Goal: Task Accomplishment & Management: Contribute content

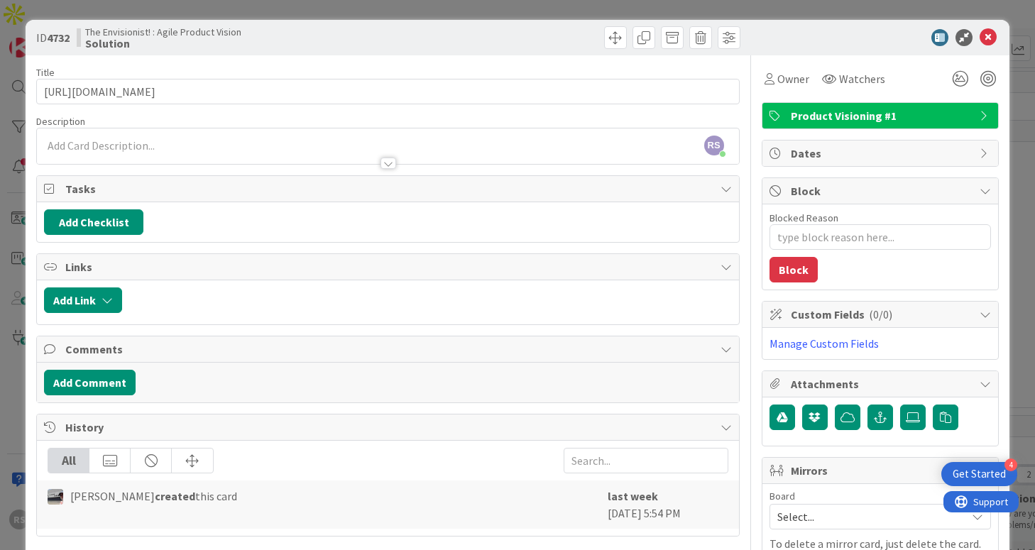
scroll to position [345, 234]
drag, startPoint x: 978, startPoint y: 35, endPoint x: 968, endPoint y: 38, distance: 9.5
click at [980, 35] on icon at bounding box center [988, 37] width 17 height 17
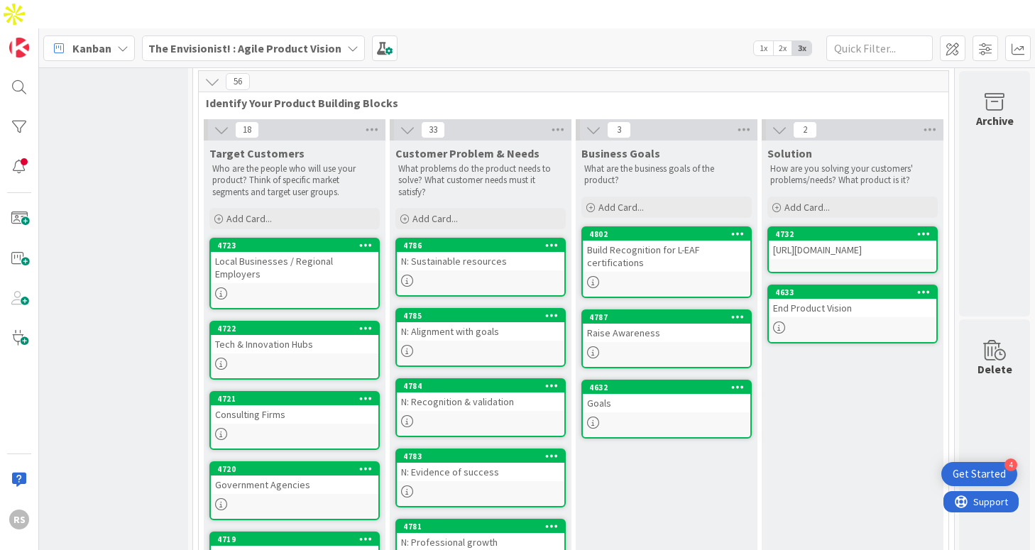
click at [623, 241] on div "Build Recognition for L-EAF certifications" at bounding box center [667, 256] width 168 height 31
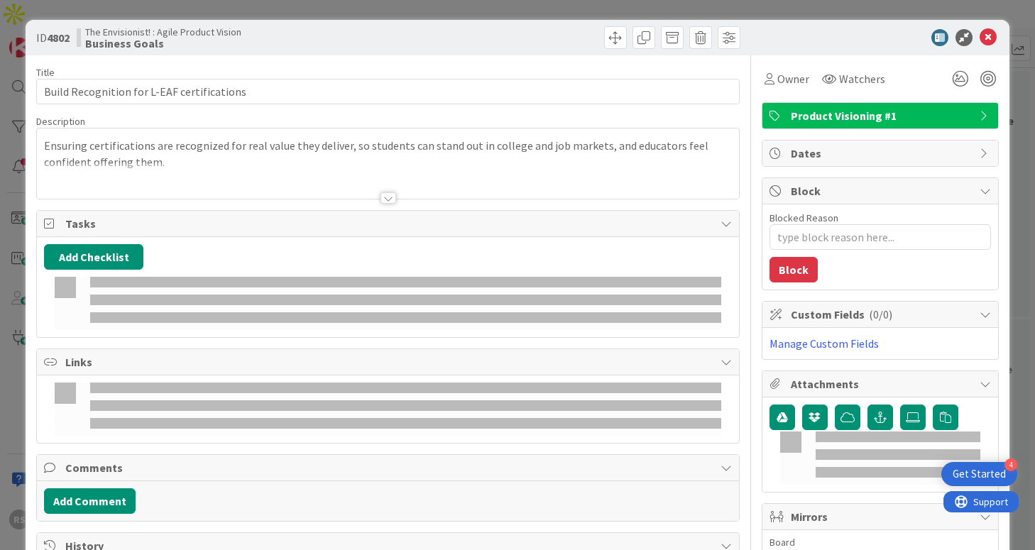
type textarea "x"
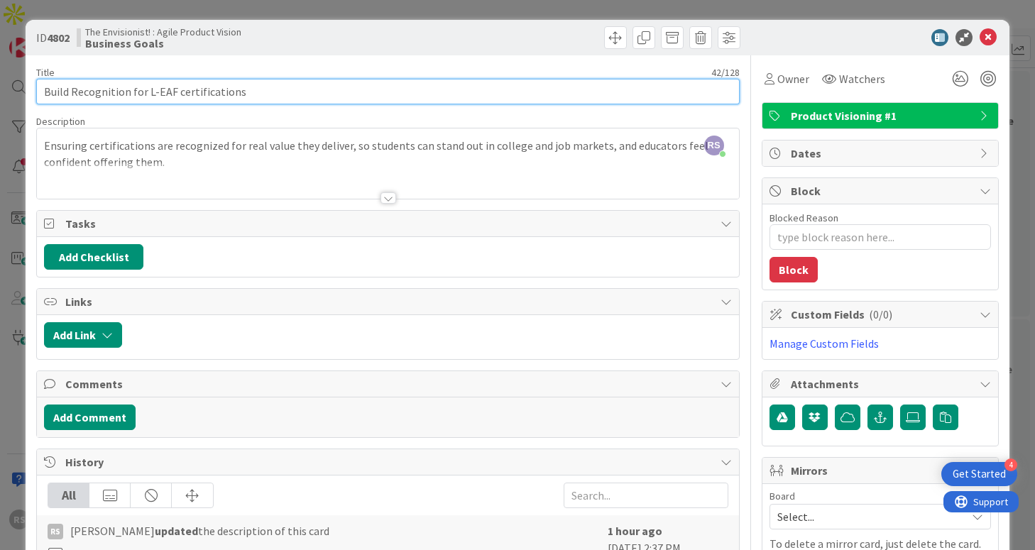
drag, startPoint x: 72, startPoint y: 89, endPoint x: 34, endPoint y: 86, distance: 37.7
click at [34, 86] on div "ID 4802 The Envisionist! : Agile Product Vision Business Goals Title 42 / 128 B…" at bounding box center [517, 362] width 983 height 684
type input "Recognition for L-EAF certifications"
type textarea "x"
type input "SRecognition for L-EAF certifications"
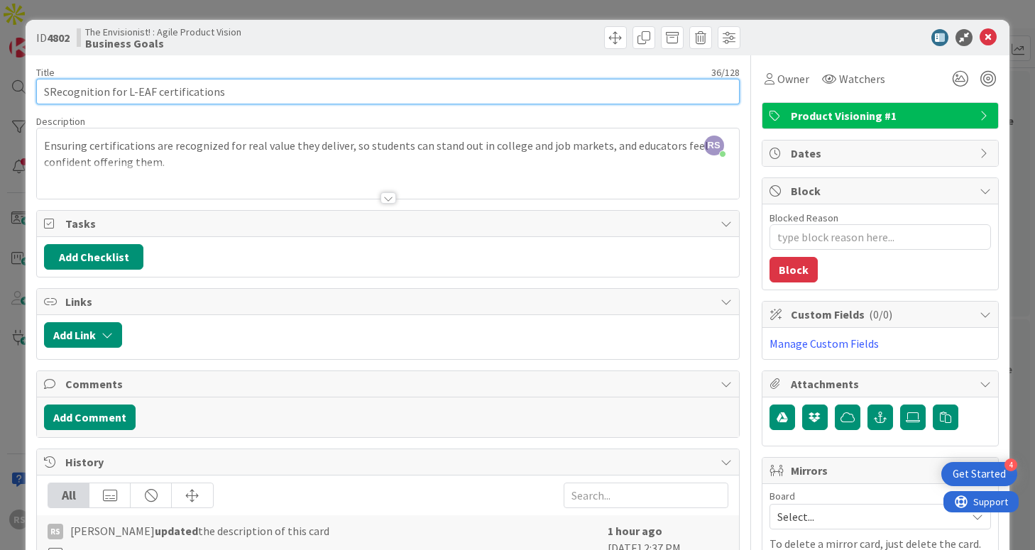
type textarea "x"
type input "Strengthen Recognition for L-EAF certifications"
type textarea "x"
type input "Strengthen certification Recognition for L-EAF certifications"
type textarea "x"
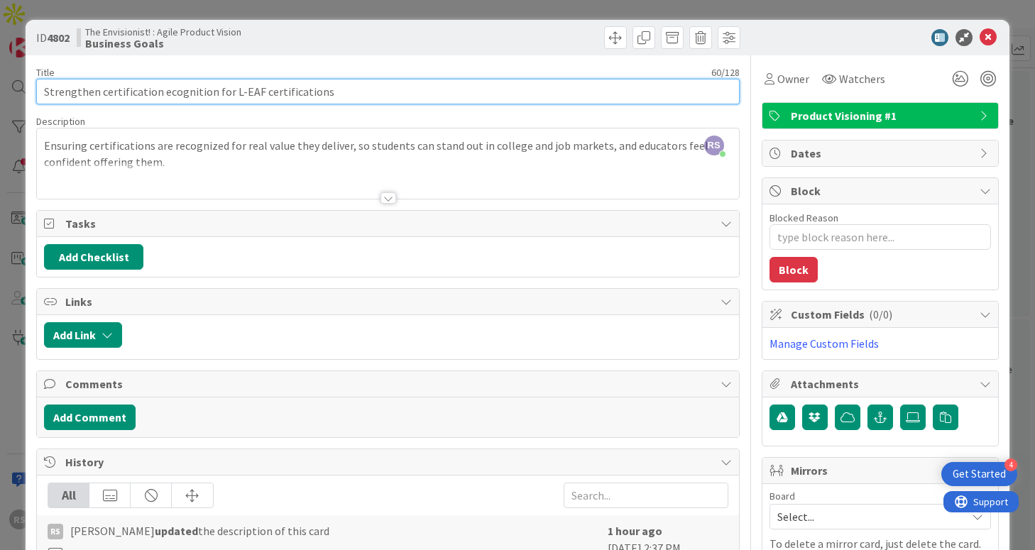
type input "Strengthen certification recognition for L-EAF certifications"
type textarea "x"
drag, startPoint x: 218, startPoint y: 94, endPoint x: 395, endPoint y: 72, distance: 178.9
click at [395, 72] on div "Title 61 / 128 Strengthen certification recognition for L-EAF certifications" at bounding box center [387, 85] width 703 height 38
drag, startPoint x: 371, startPoint y: 82, endPoint x: 363, endPoint y: 89, distance: 10.1
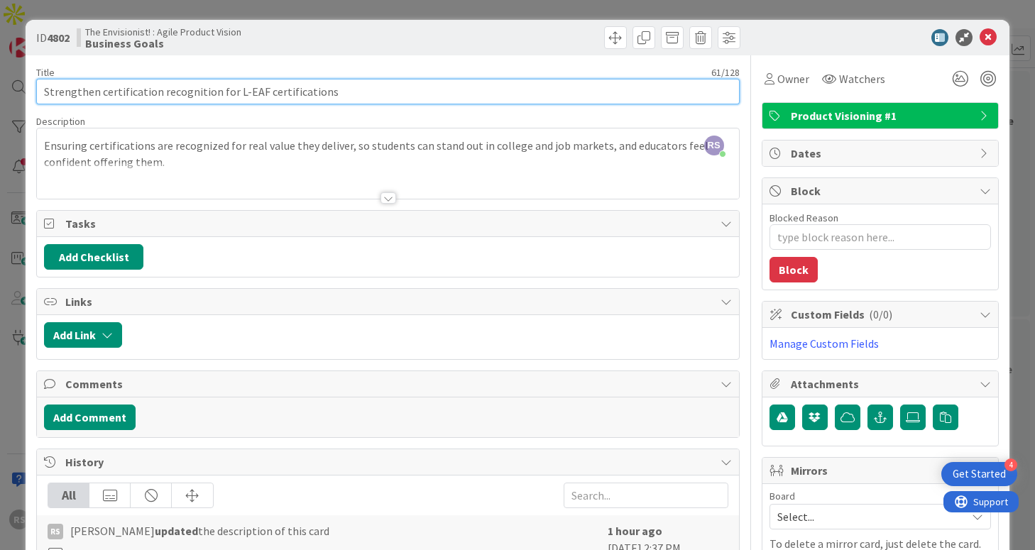
click at [368, 84] on input "Strengthen certification recognition for L-EAF certifications" at bounding box center [387, 92] width 703 height 26
drag, startPoint x: 350, startPoint y: 98, endPoint x: 212, endPoint y: 87, distance: 138.1
click at [214, 86] on input "Strengthen certification recognition for L-EAF certifications" at bounding box center [387, 92] width 703 height 26
type input "Strengthen certification recognition"
type textarea "x"
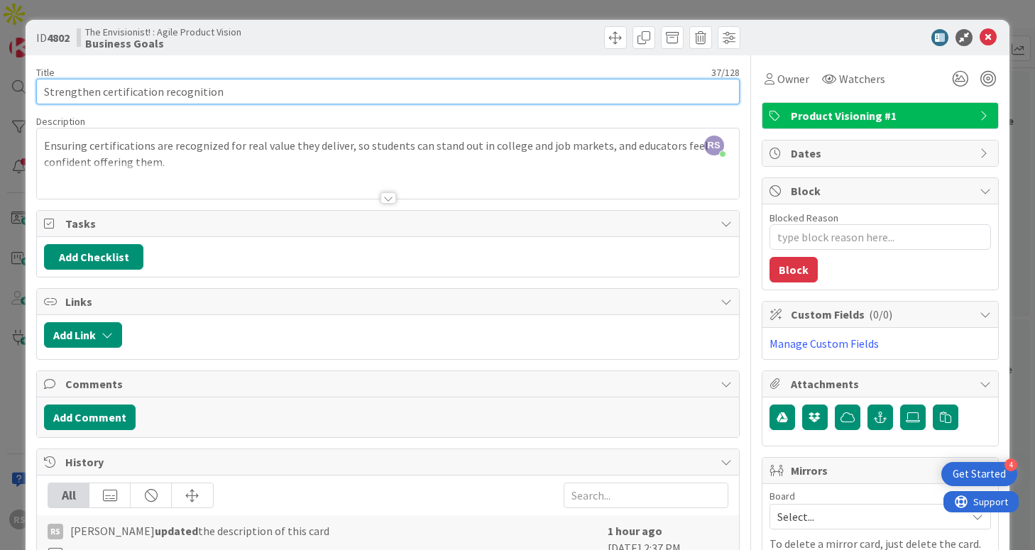
type input "Strengthen certification recognition"
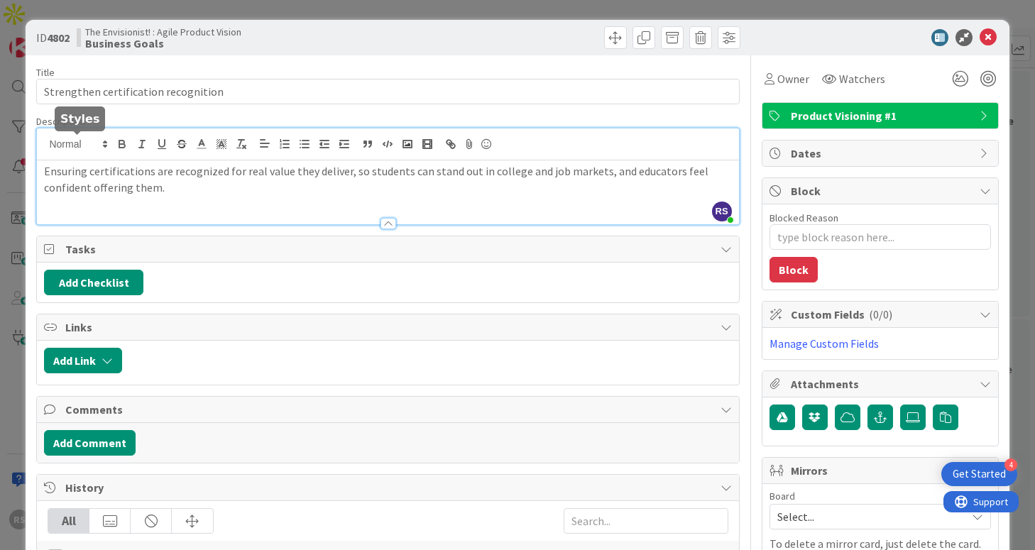
drag, startPoint x: 88, startPoint y: 146, endPoint x: 186, endPoint y: 153, distance: 98.2
click at [88, 147] on div "RS [PERSON_NAME] just joined Ensuring certifications are recognized for real va…" at bounding box center [387, 176] width 701 height 96
drag, startPoint x: 89, startPoint y: 174, endPoint x: 169, endPoint y: 167, distance: 80.5
click at [89, 175] on p "Ensuring certifications are recognized for real value they deliver, so students…" at bounding box center [387, 179] width 687 height 32
click at [217, 174] on p "Ensuring the L-EAF certifications are recognized for real value they deliver, s…" at bounding box center [387, 179] width 687 height 32
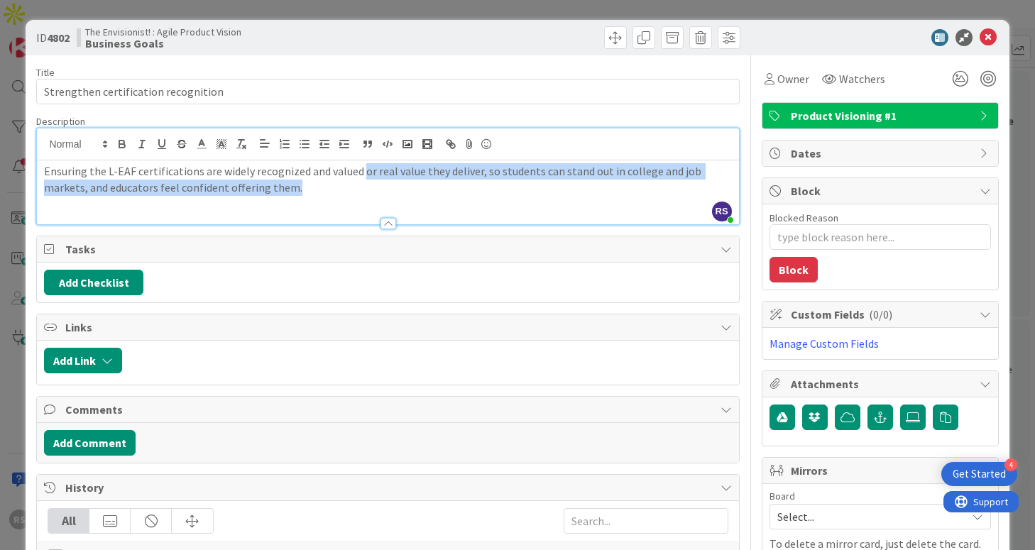
drag, startPoint x: 359, startPoint y: 174, endPoint x: 384, endPoint y: 191, distance: 30.7
click at [384, 192] on p "Ensuring the L-EAF certifications are widely recognized and valued or real valu…" at bounding box center [387, 179] width 687 height 32
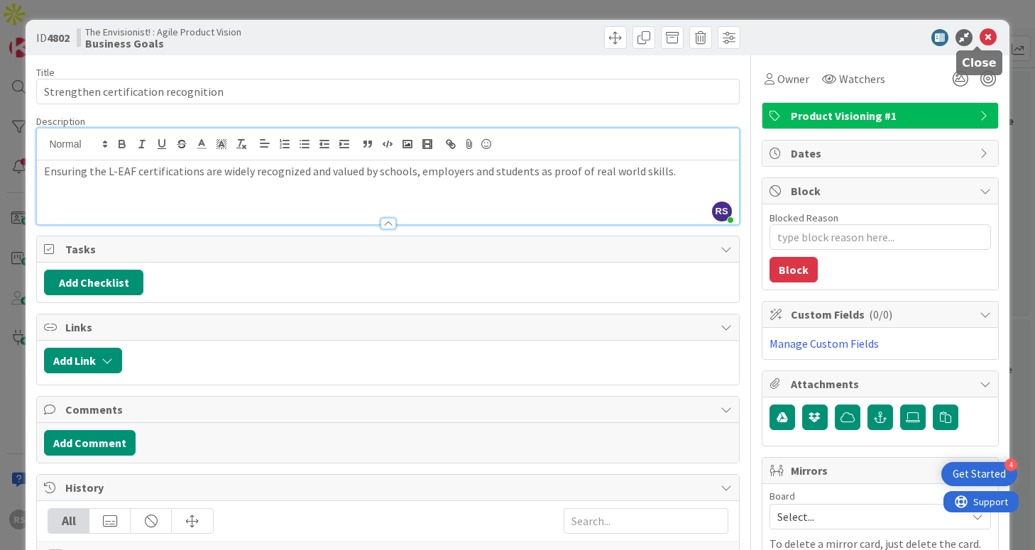
click at [980, 40] on icon at bounding box center [988, 37] width 17 height 17
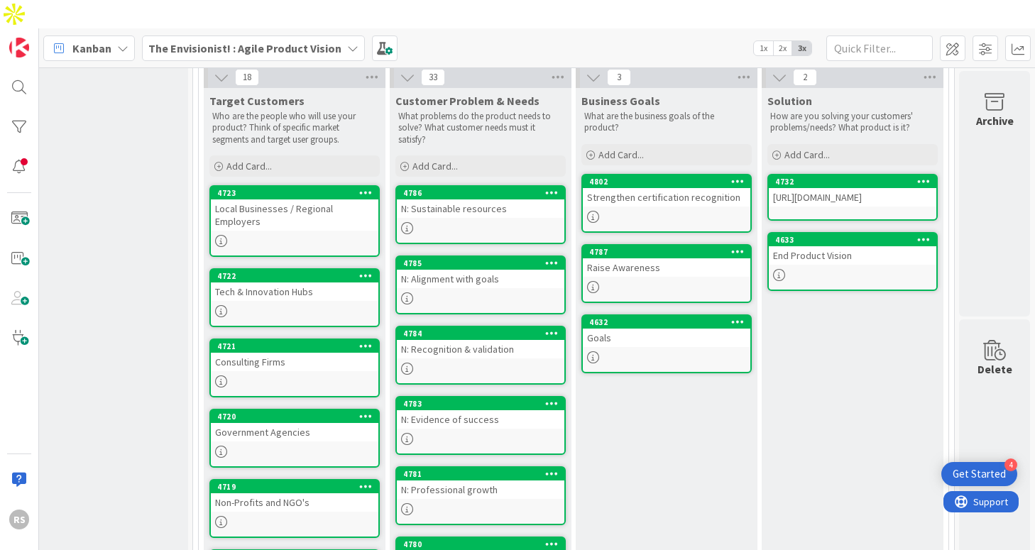
scroll to position [398, 234]
click at [617, 281] on div at bounding box center [667, 287] width 168 height 12
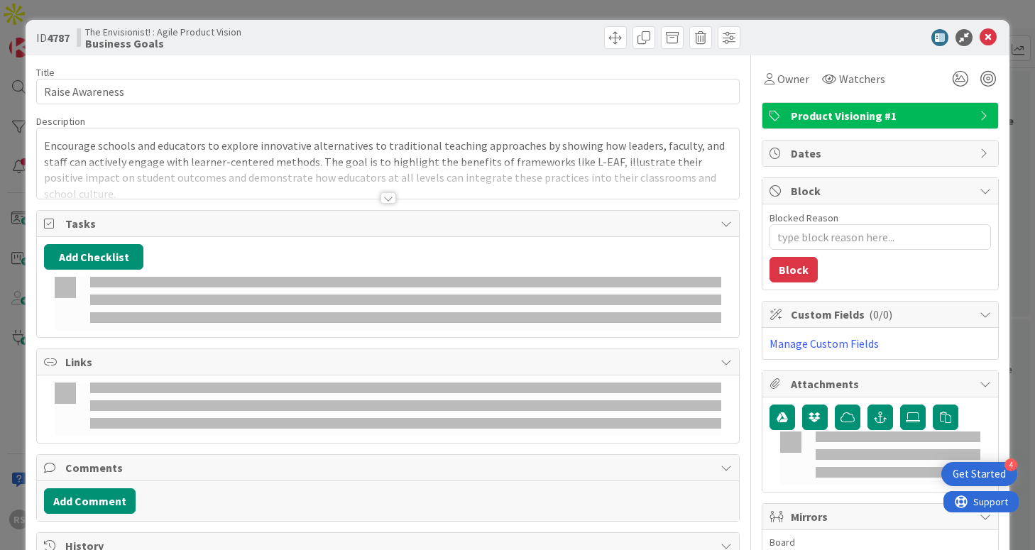
type textarea "x"
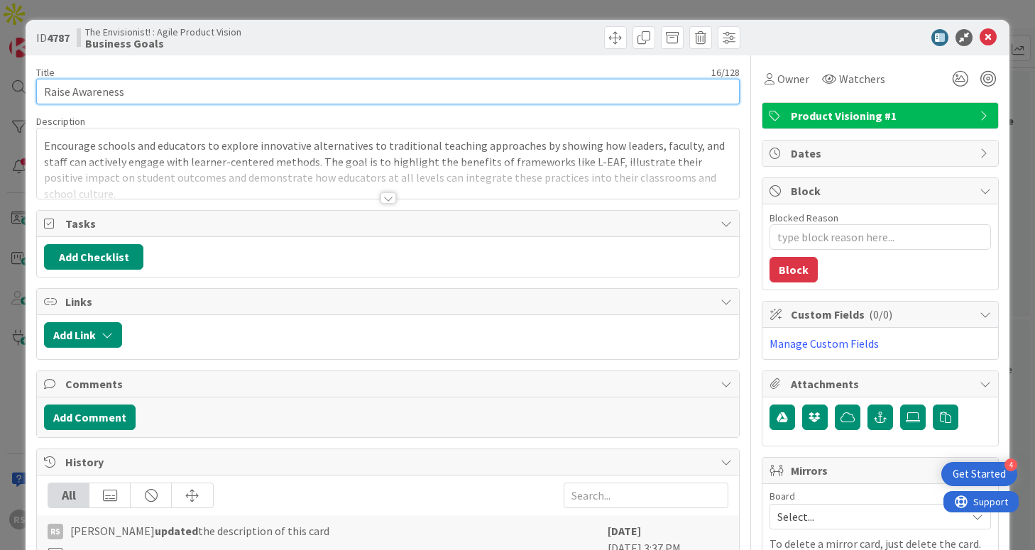
click at [146, 84] on input "Raise Awareness" at bounding box center [387, 92] width 703 height 26
type input "Raise Awareness in"
type textarea "x"
type input "Raise Awareness in e"
type textarea "x"
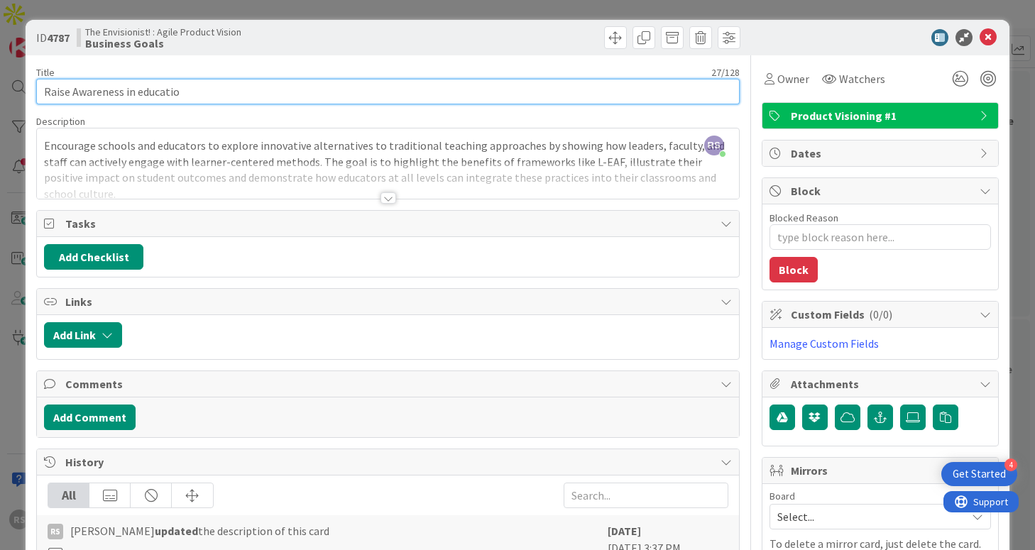
type input "Raise Awareness in education"
type textarea "x"
click at [78, 93] on input "Raise Awareness in education" at bounding box center [387, 92] width 703 height 26
type input "Raise awareness in education"
type textarea "x"
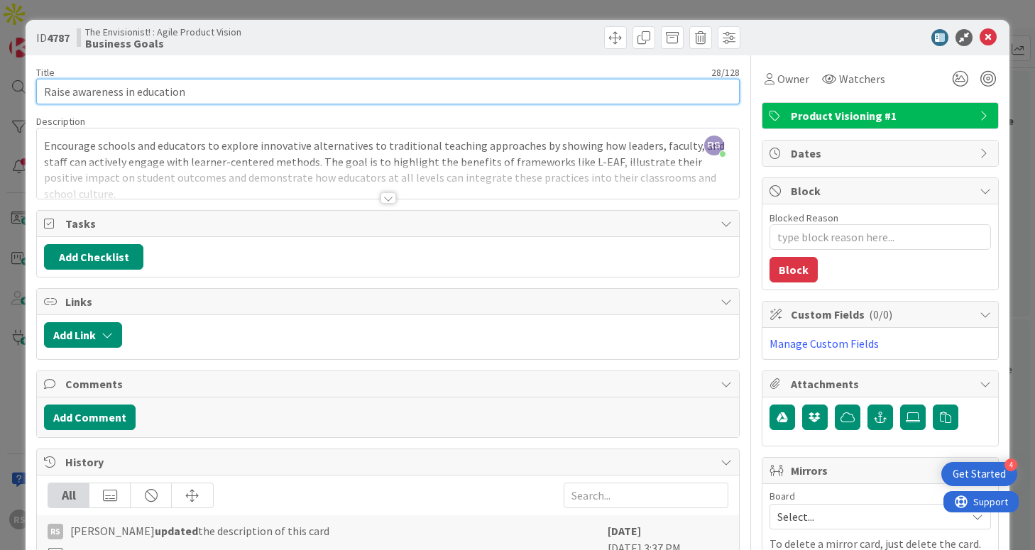
type input "Raise awareness in education"
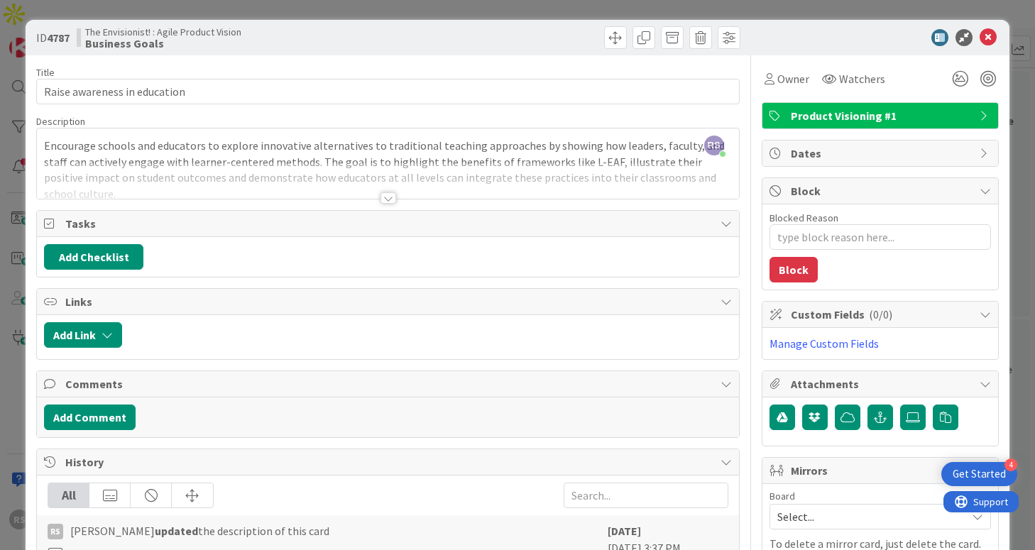
click at [336, 178] on div at bounding box center [387, 181] width 701 height 36
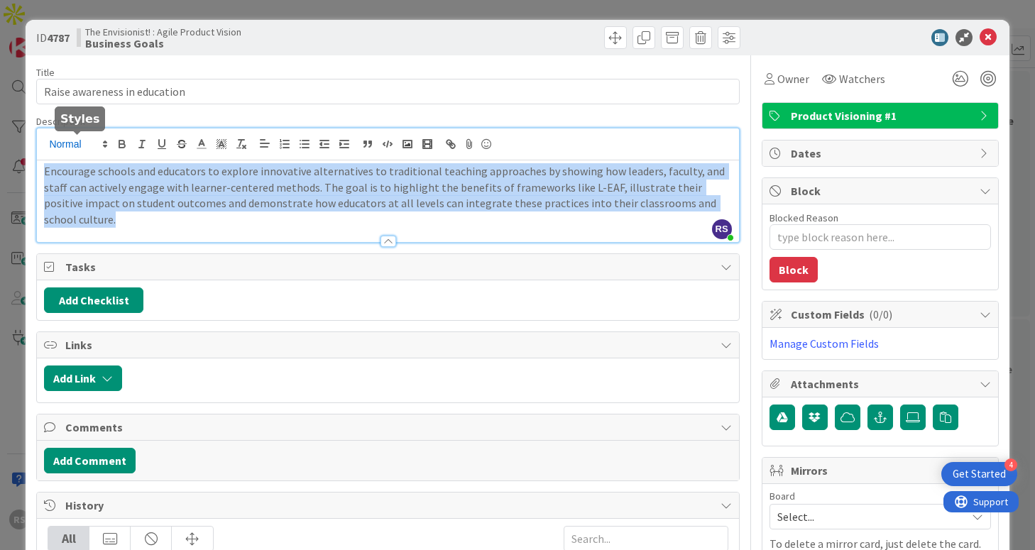
drag, startPoint x: 342, startPoint y: 226, endPoint x: 64, endPoint y: 149, distance: 288.7
click at [64, 149] on div "RS [PERSON_NAME] just joined Encourage schools and educators to explore innovat…" at bounding box center [387, 185] width 701 height 114
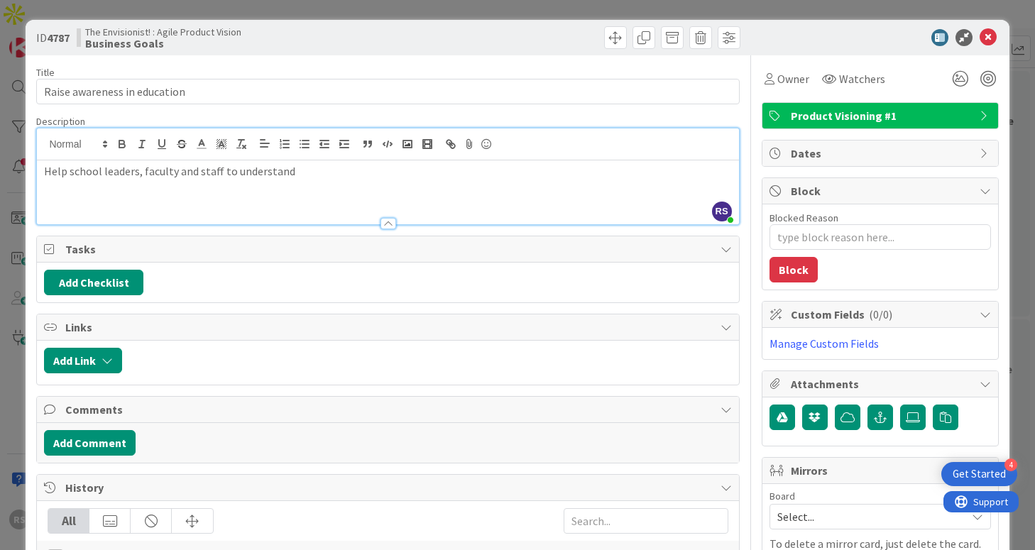
click at [231, 175] on p "Help school leaders, faculty and staff to understand" at bounding box center [387, 171] width 687 height 16
click at [290, 178] on p "Help school leaders, faculty and staff understand" at bounding box center [387, 171] width 687 height 16
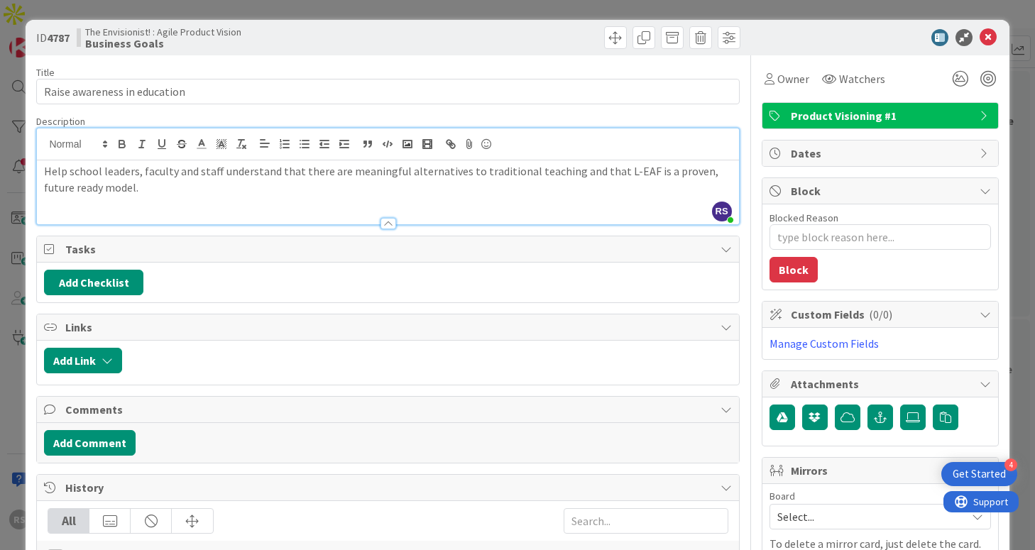
click at [562, 174] on p "Help school leaders, faculty and staff understand that there are meaningful alt…" at bounding box center [387, 179] width 687 height 32
click at [980, 38] on icon at bounding box center [988, 37] width 17 height 17
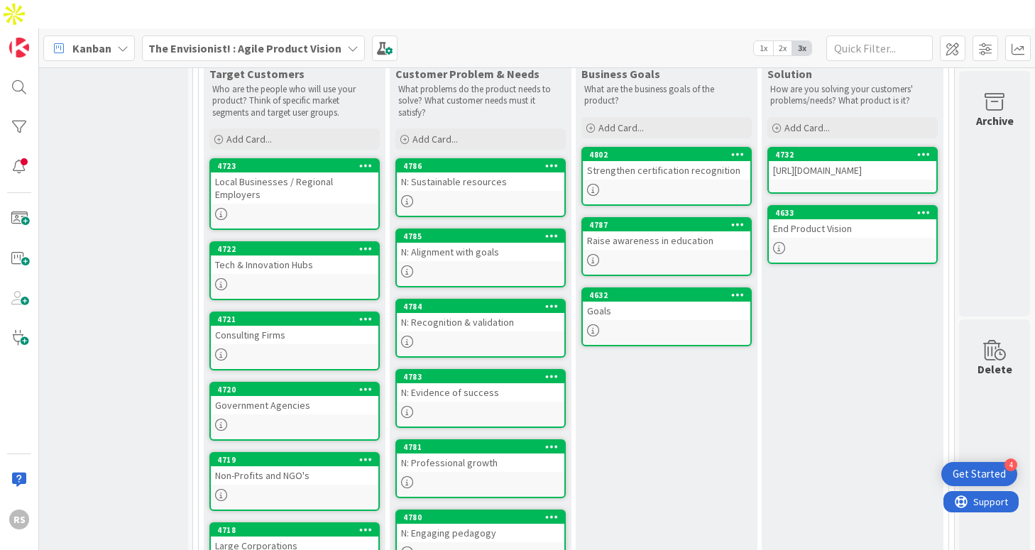
scroll to position [347, 234]
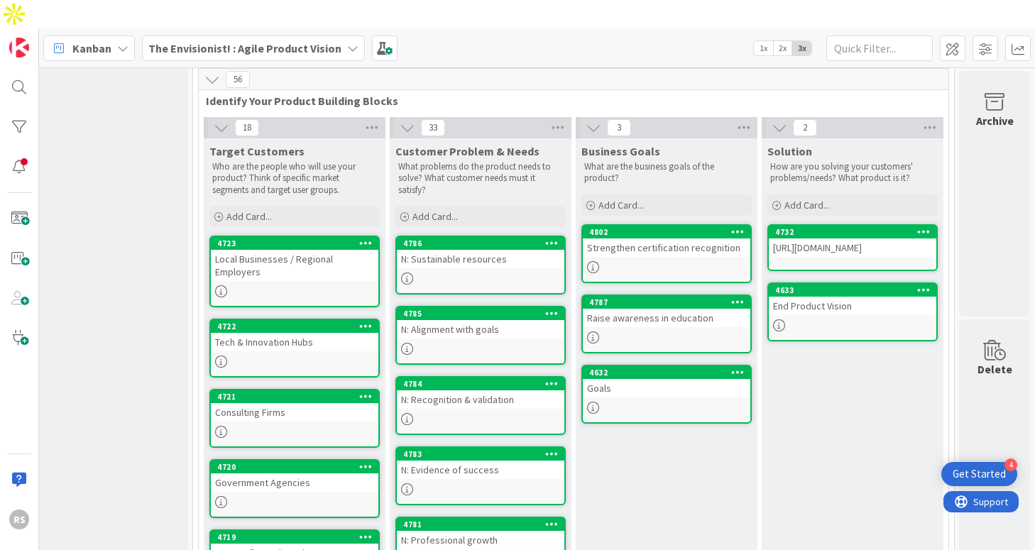
click at [679, 379] on div "Goals" at bounding box center [667, 388] width 168 height 18
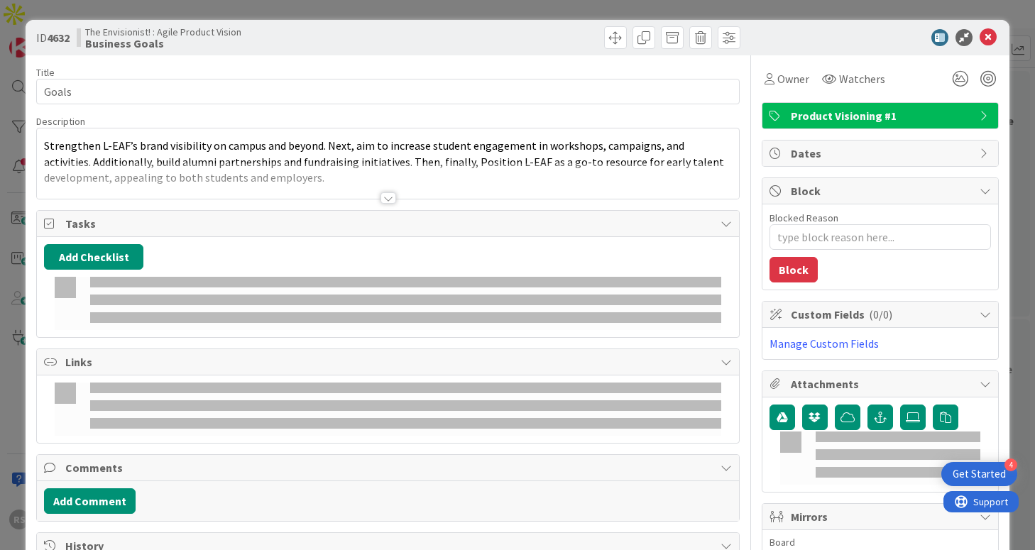
type textarea "x"
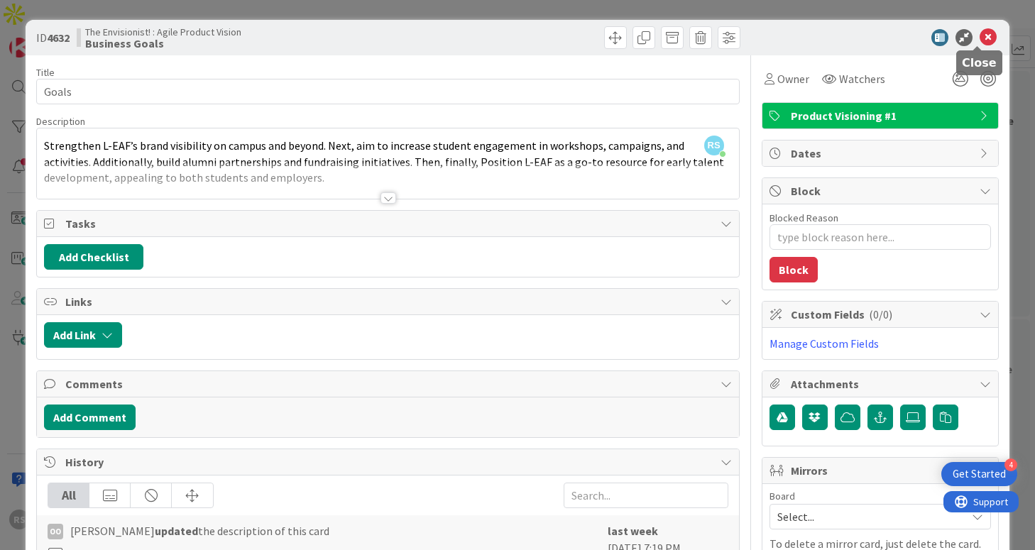
drag, startPoint x: 970, startPoint y: 36, endPoint x: 939, endPoint y: 45, distance: 32.6
click at [980, 37] on icon at bounding box center [988, 37] width 17 height 17
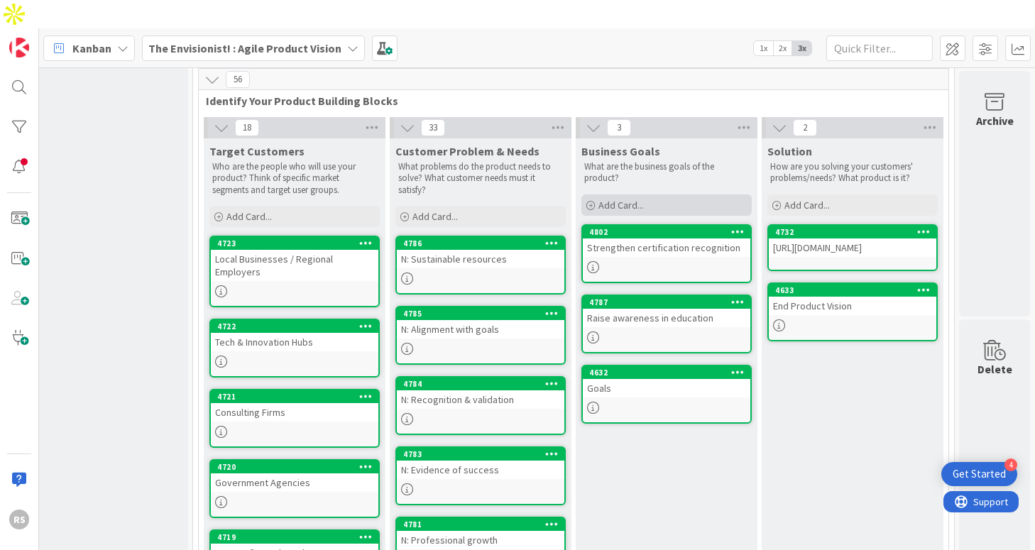
click at [610, 199] on span "Add Card..." at bounding box center [620, 205] width 45 height 13
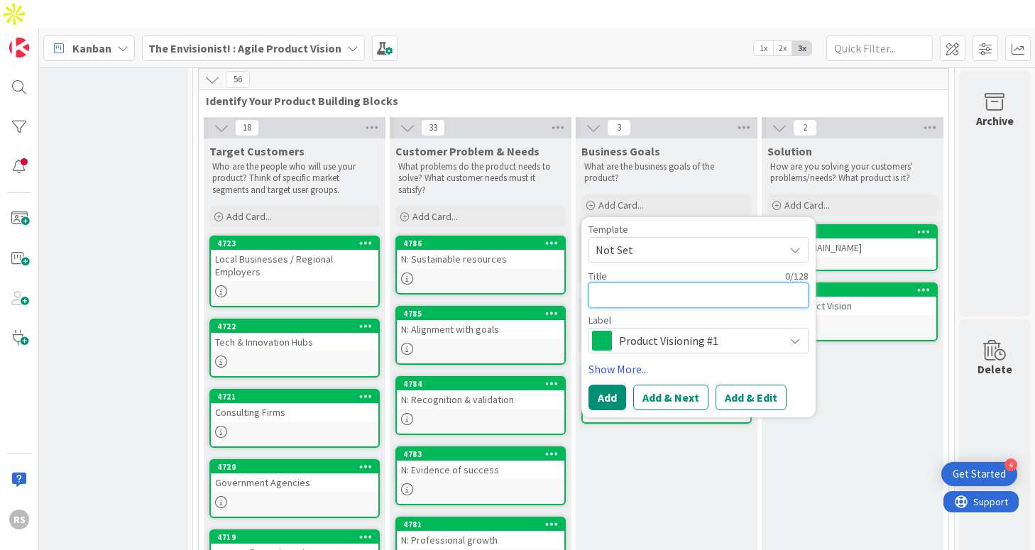
type textarea "D"
type textarea "x"
type textarea "Di"
type textarea "x"
type textarea "Dif"
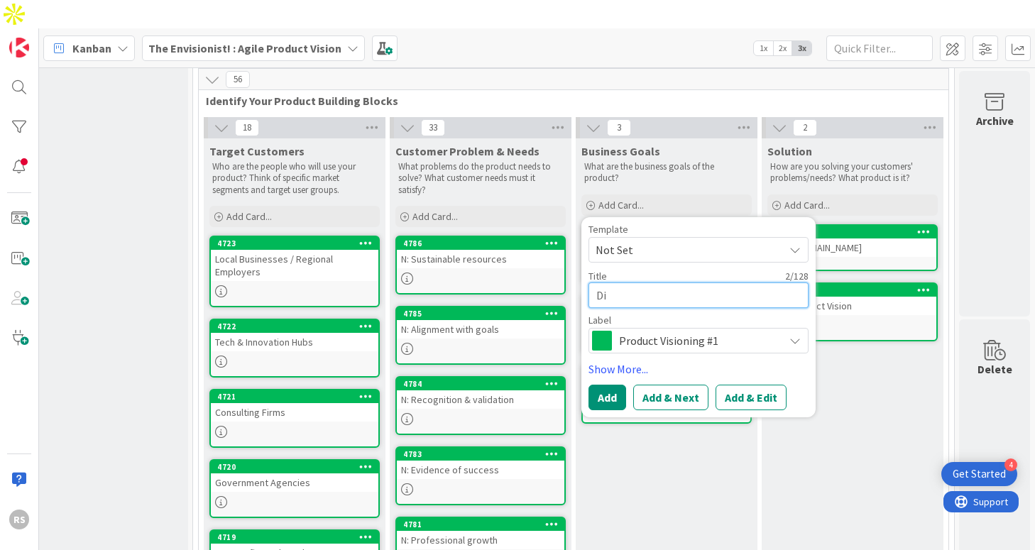
type textarea "x"
type textarea "Diff"
type textarea "x"
type textarea "Diffe"
type textarea "x"
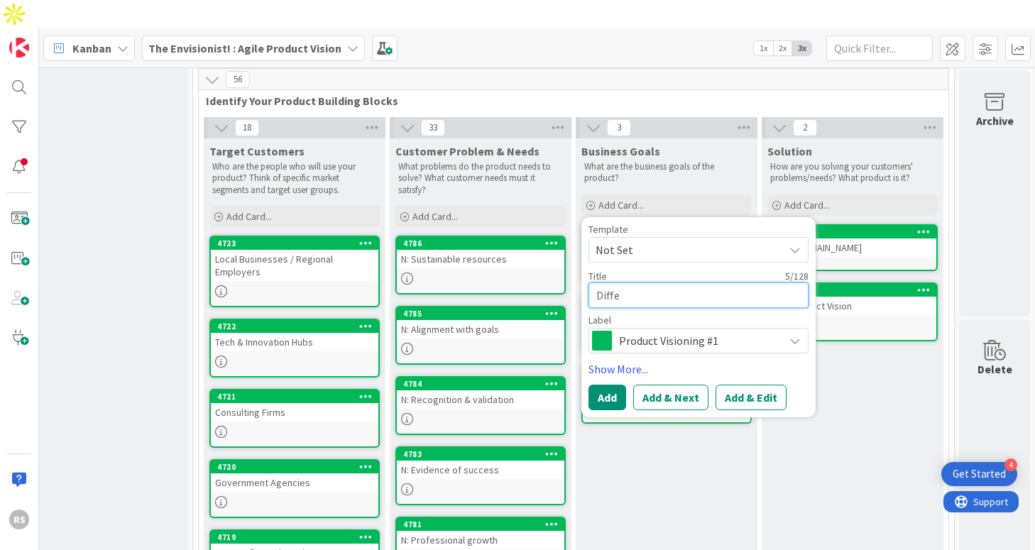
type textarea "Differ"
type textarea "x"
type textarea "Differe"
type textarea "x"
type textarea "Differen"
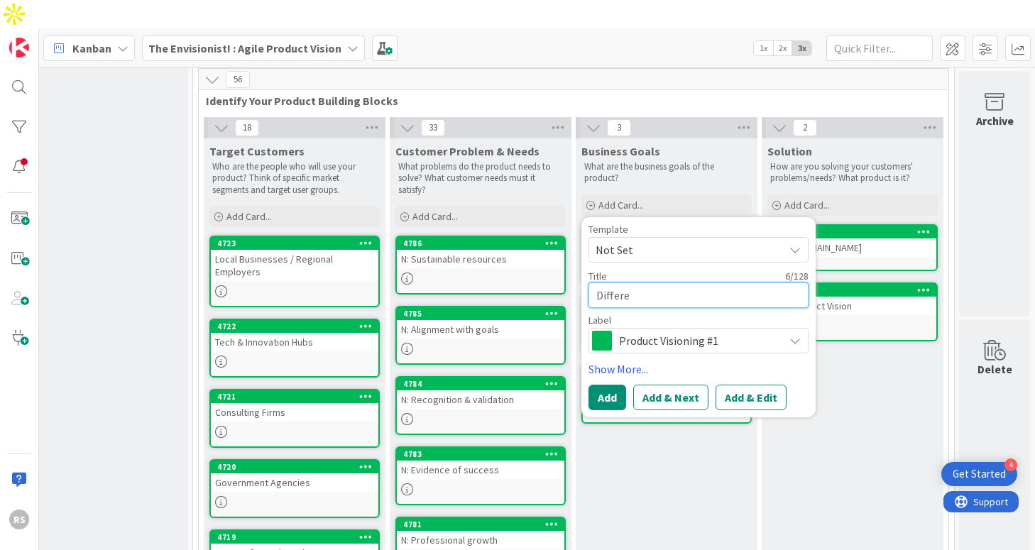
type textarea "x"
type textarea "Different"
type textarea "x"
type textarea "Differenti"
type textarea "x"
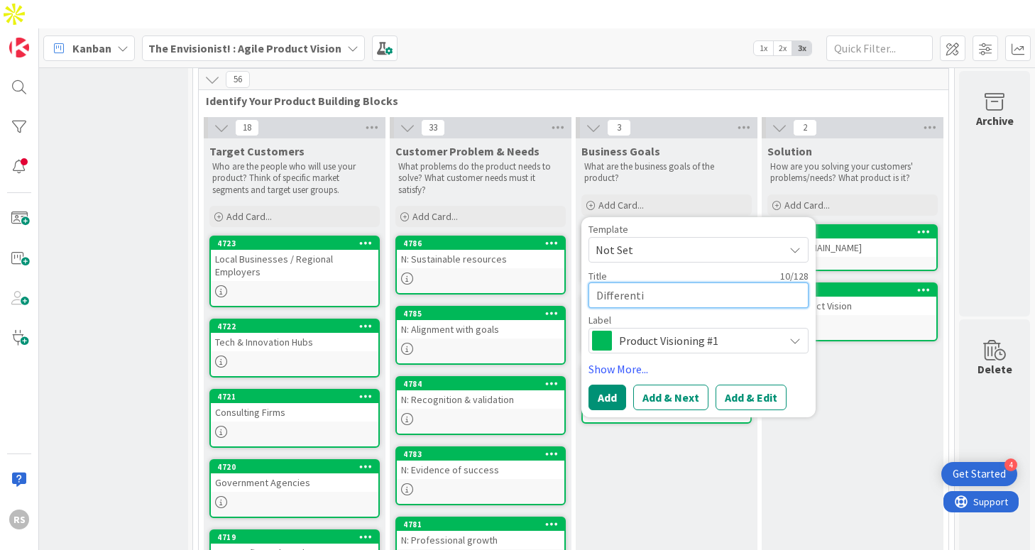
type textarea "Differentia"
type textarea "x"
type textarea "Differentiat"
type textarea "x"
type textarea "Differentiatw"
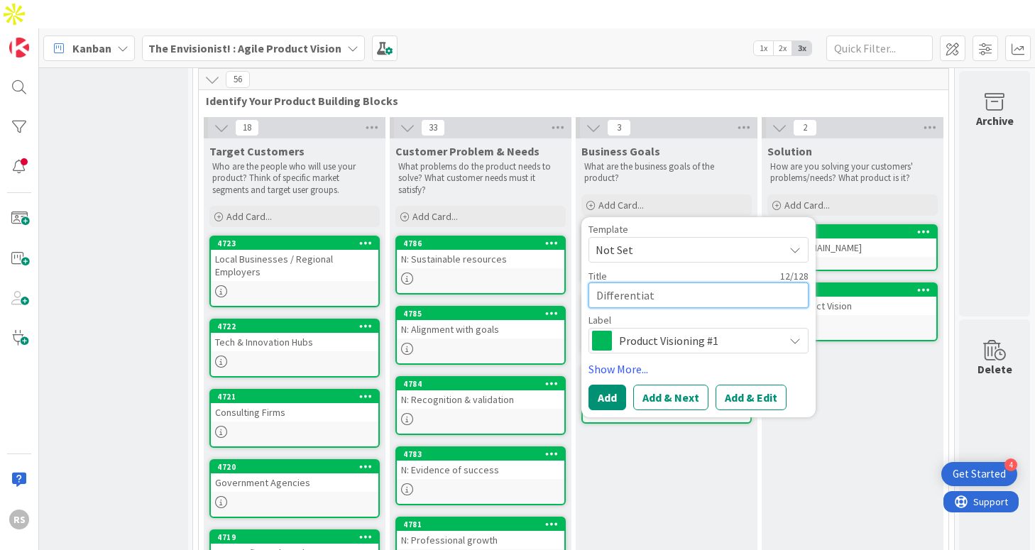
type textarea "x"
type textarea "Differentiatw"
type textarea "x"
type textarea "Differentiatw"
type textarea "x"
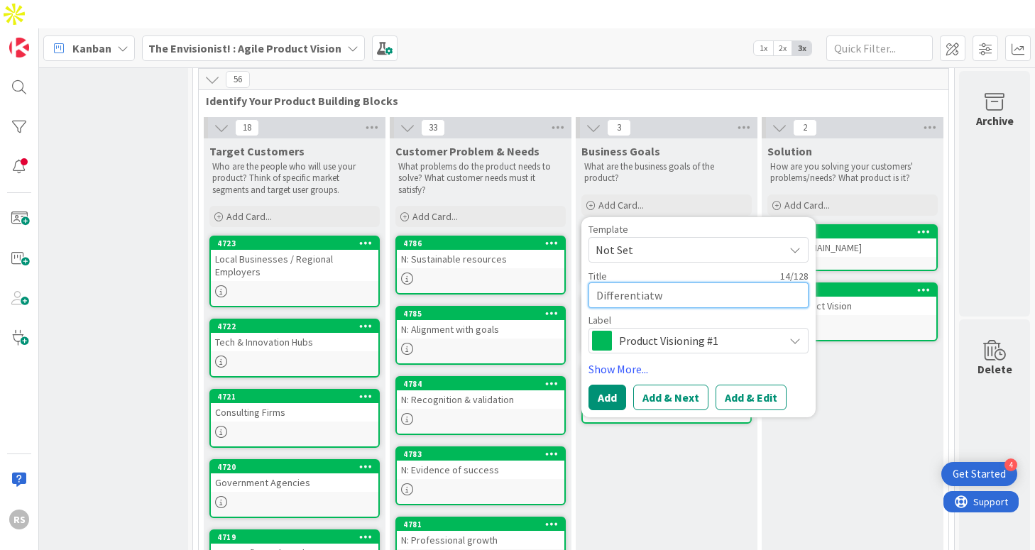
type textarea "Differentiat"
type textarea "x"
type textarea "Differentiate"
type textarea "x"
type textarea "Differentiate"
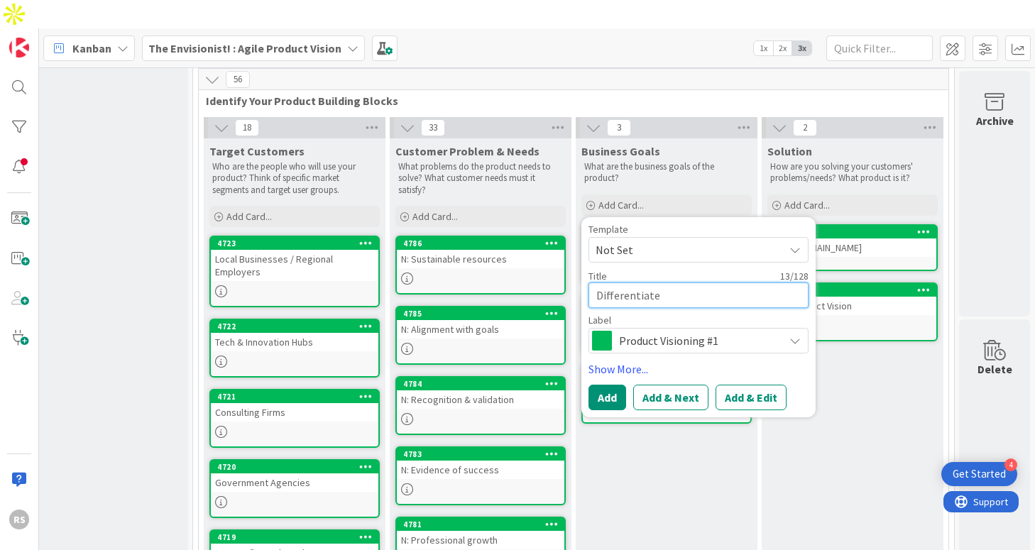
type textarea "x"
type textarea "Differentiate L"
type textarea "x"
type textarea "Differentiate L-"
type textarea "x"
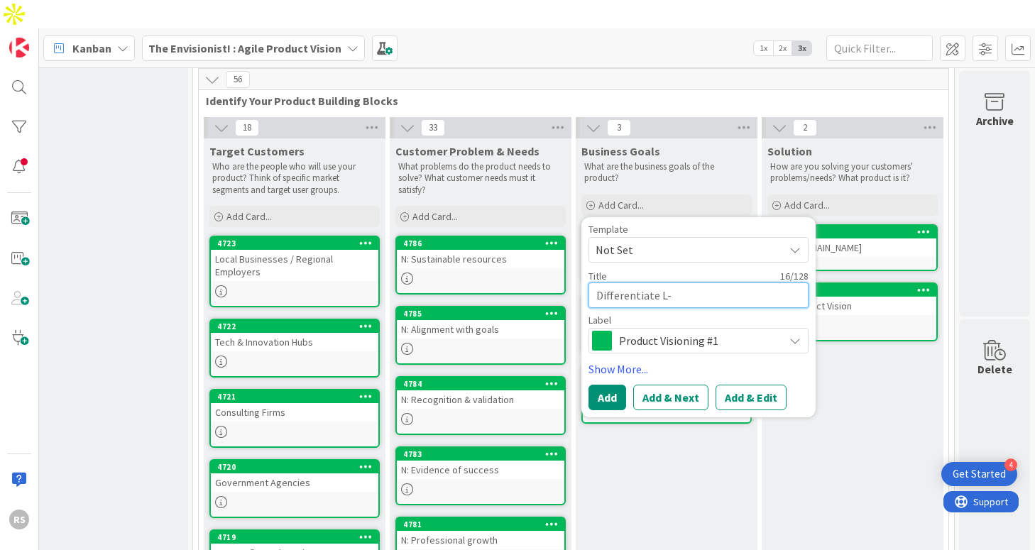
type textarea "Differentiate L-E"
type textarea "x"
type textarea "Differentiate L-EA"
type textarea "x"
type textarea "Differentiate L-EAF"
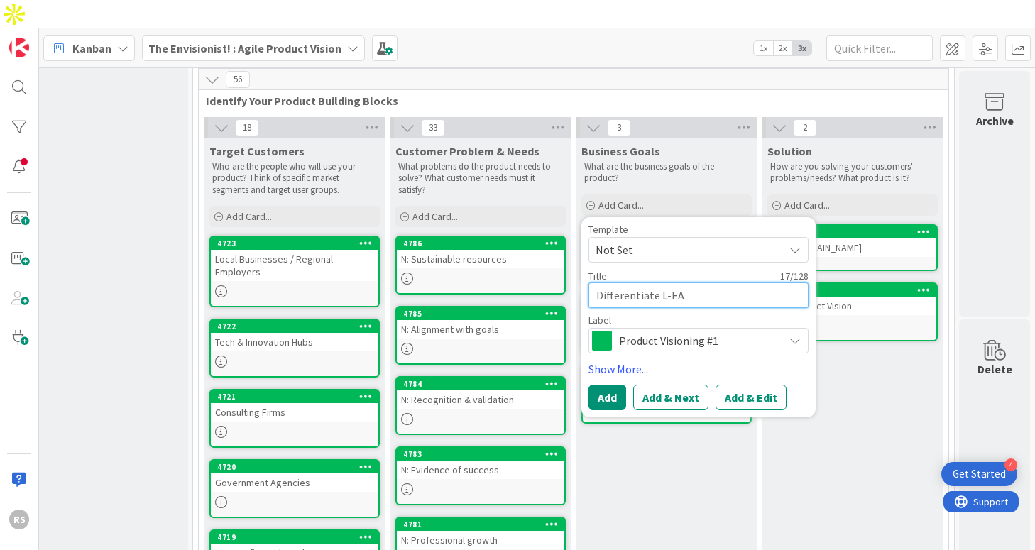
type textarea "x"
type textarea "Differentiate L-EAF"
type textarea "x"
type textarea "Differentiate L-EAF a"
type textarea "x"
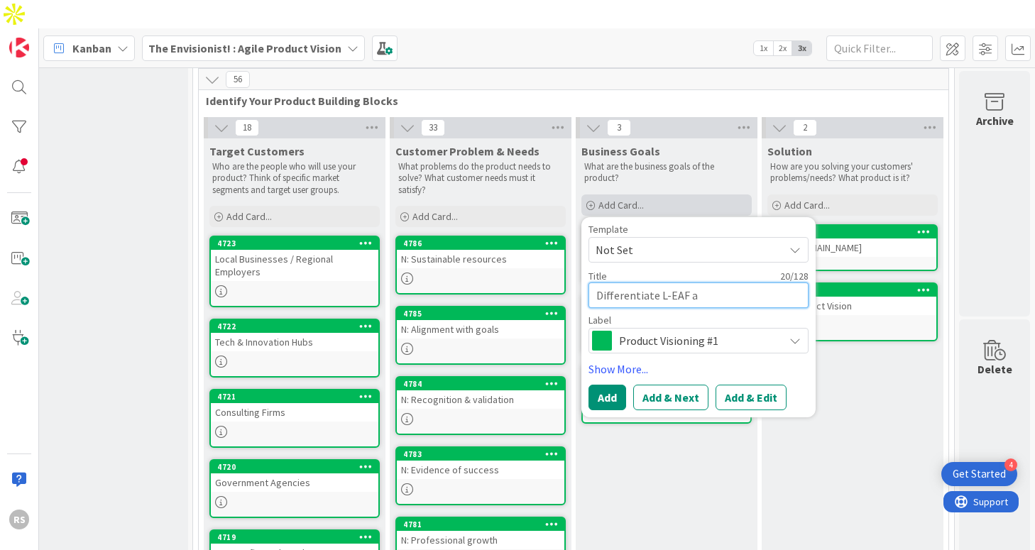
type textarea "Differentiate L-EAF as"
type textarea "x"
type textarea "Differentiate L-EAF as"
type textarea "x"
type textarea "Differentiate L-EAF as a"
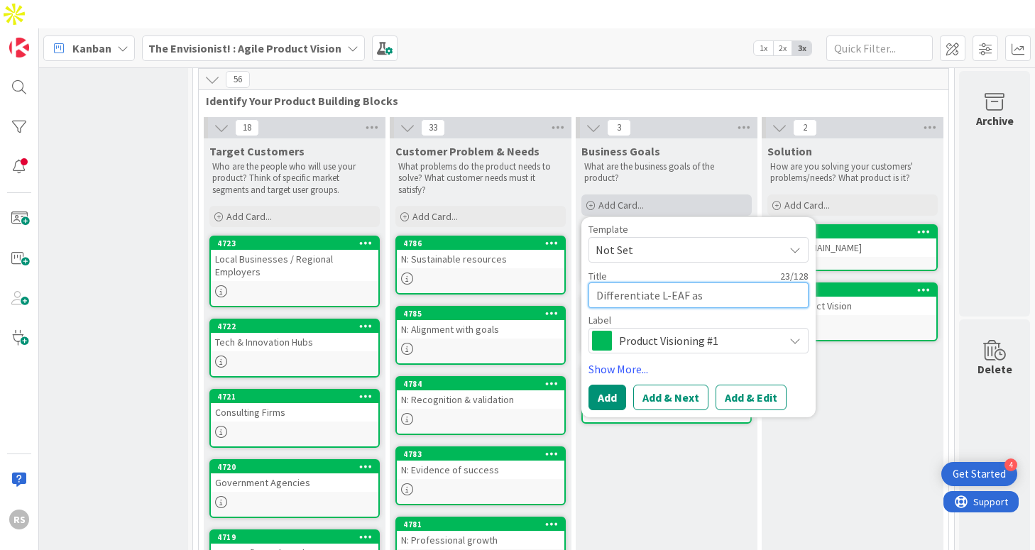
type textarea "x"
type textarea "Differentiate L-EAF as a"
type textarea "x"
type textarea "Differentiate L-EAF as a L"
type textarea "x"
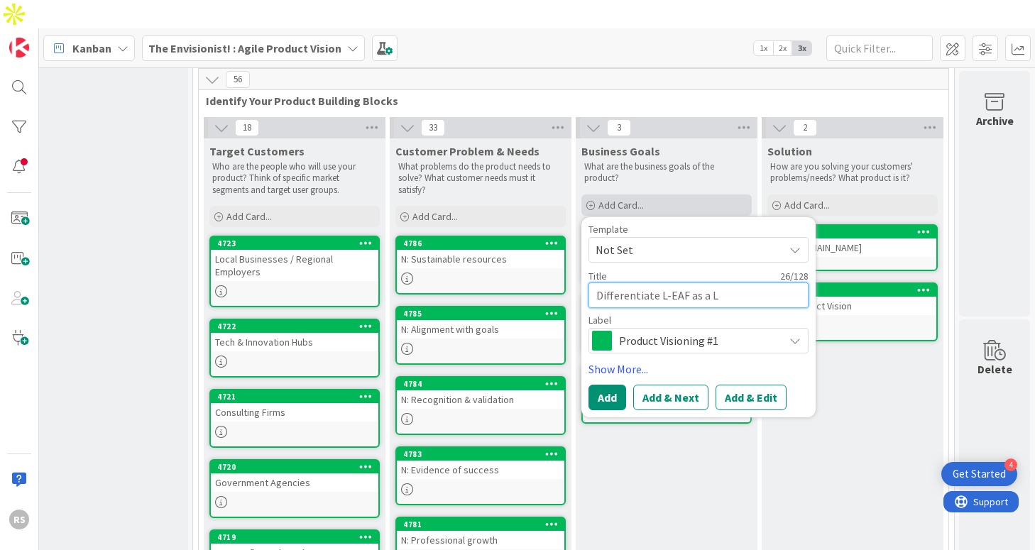
type textarea "Differentiate L-EAF as a Le"
type textarea "x"
type textarea "Differentiate L-EAF as a Lea"
type textarea "x"
type textarea "Differentiate L-EAF as a Lean"
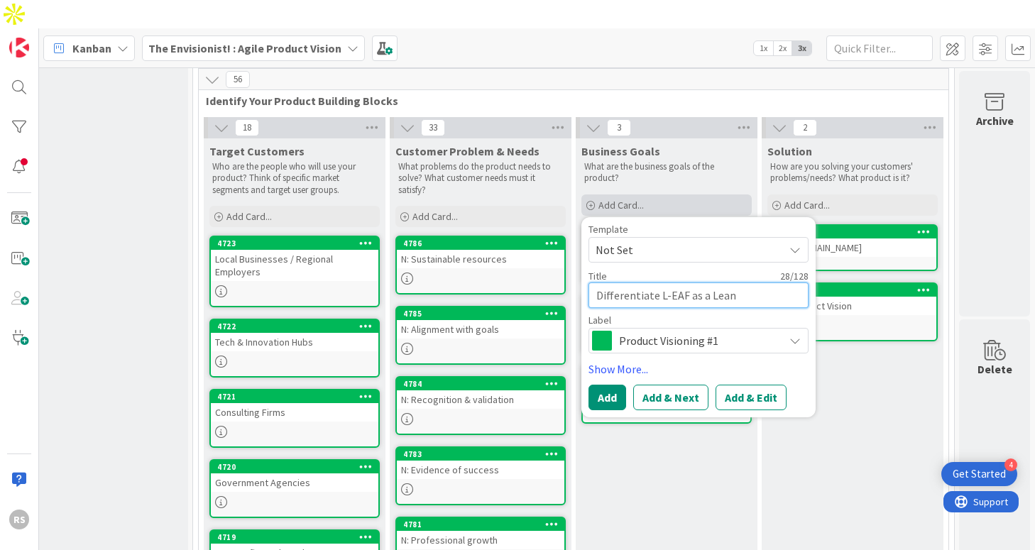
type textarea "x"
type textarea "Differentiate L-EAF as a Lean"
type textarea "x"
type textarea "Differentiate L-EAF as a Lean A"
type textarea "x"
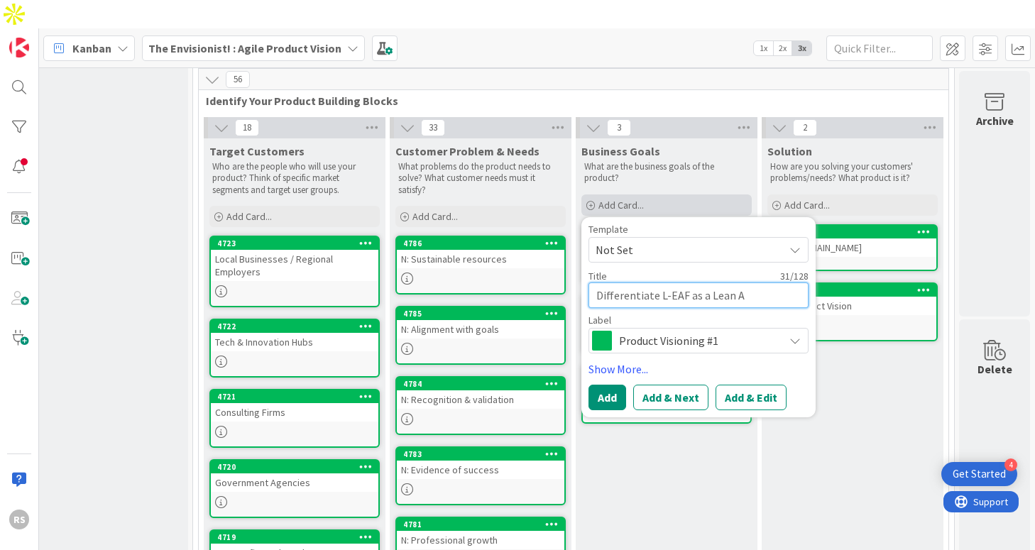
type textarea "Differentiate L-EAF as a Lean Ag"
type textarea "x"
type textarea "Differentiate L-EAF as a [PERSON_NAME]"
type textarea "x"
type textarea "Differentiate L-EAF as a Lean Agil"
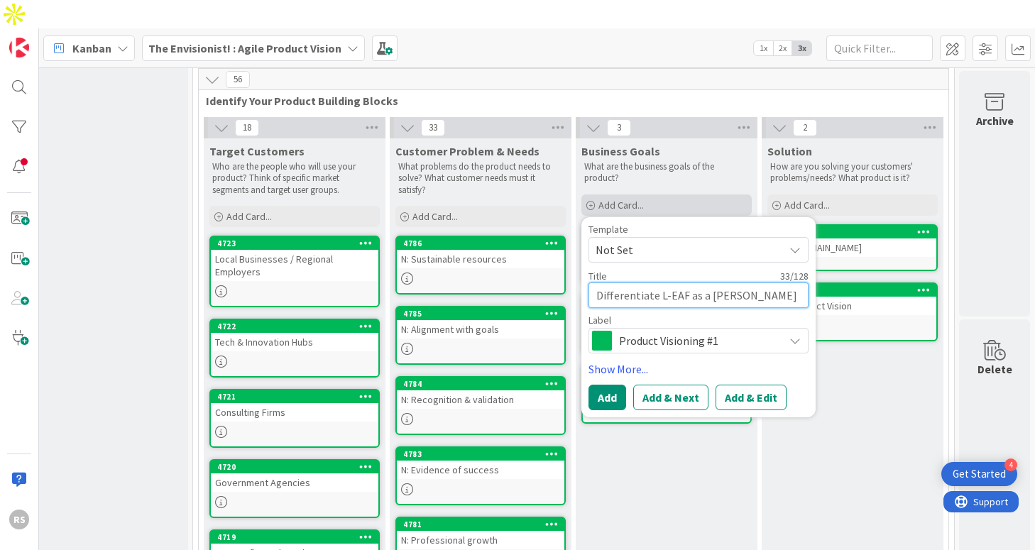
type textarea "x"
type textarea "Differentiate L-EAF as a Lean Agile"
type textarea "x"
type textarea "Differentiate L-EAF as a Lean Agile"
type textarea "x"
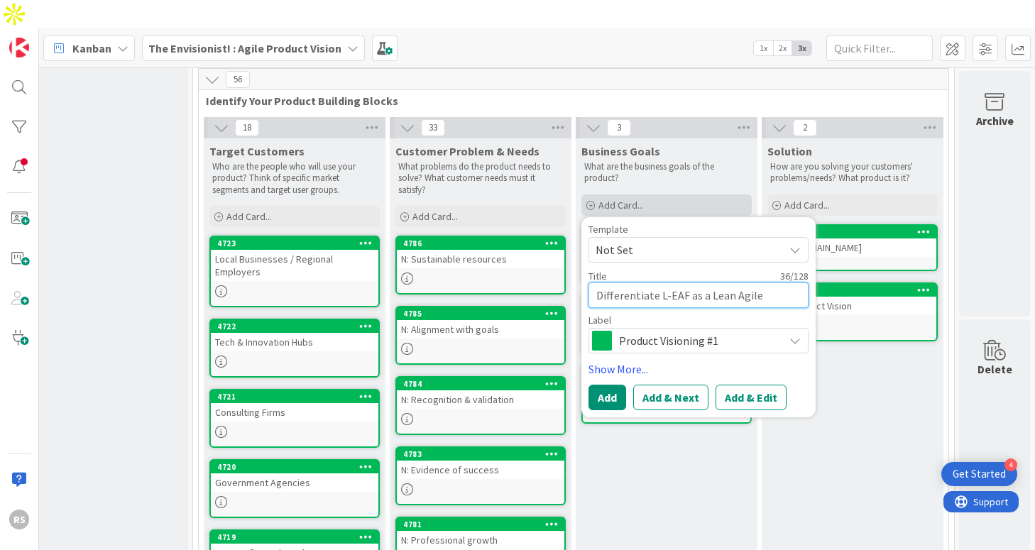
type textarea "Differentiate L-EAF as a Lean Agile A"
type textarea "x"
type textarea "Differentiate L-EAF as a Lean Agile Ap"
type textarea "x"
type textarea "Differentiate L-EAF as a Lean Agile App"
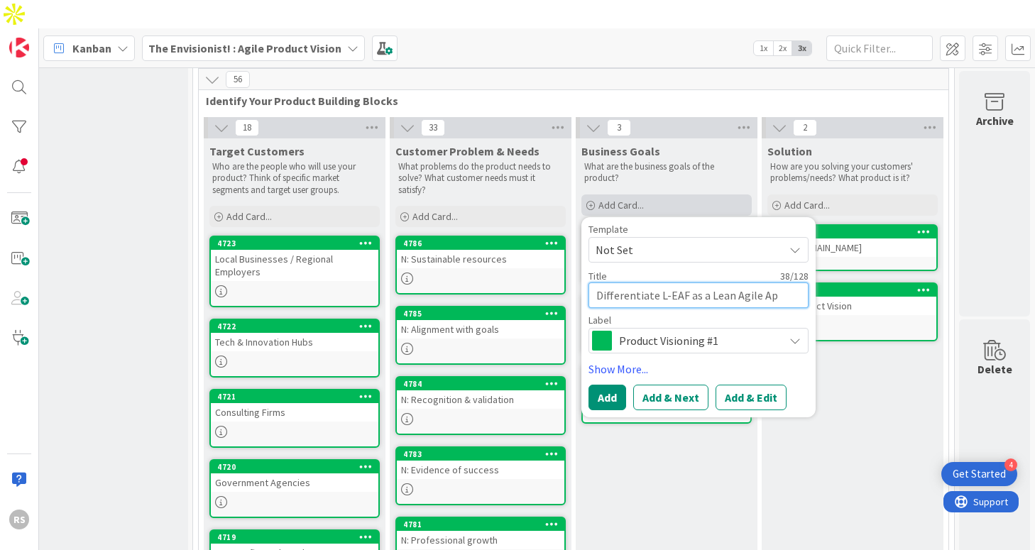
type textarea "x"
type textarea "Differentiate L-EAF as a Lean Agile Appr"
type textarea "x"
type textarea "Differentiate L-EAF as a Lean Agile Appro"
type textarea "x"
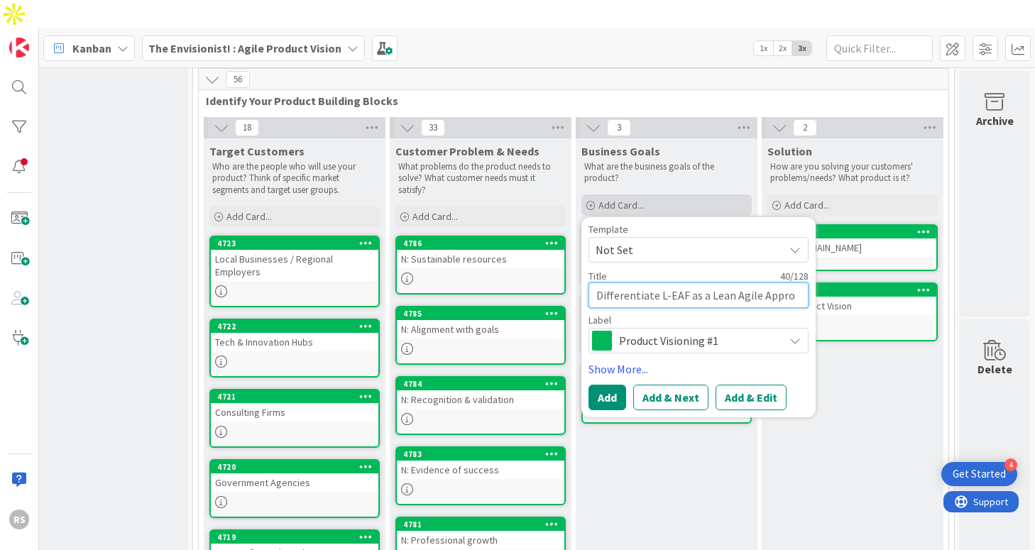
type textarea "Differentiate L-EAF as a Lean Agile Approa"
type textarea "x"
type textarea "Differentiate L-EAF as a Lean Agile Approac"
type textarea "x"
type textarea "Differentiate L-EAF as a Lean Agile Approach"
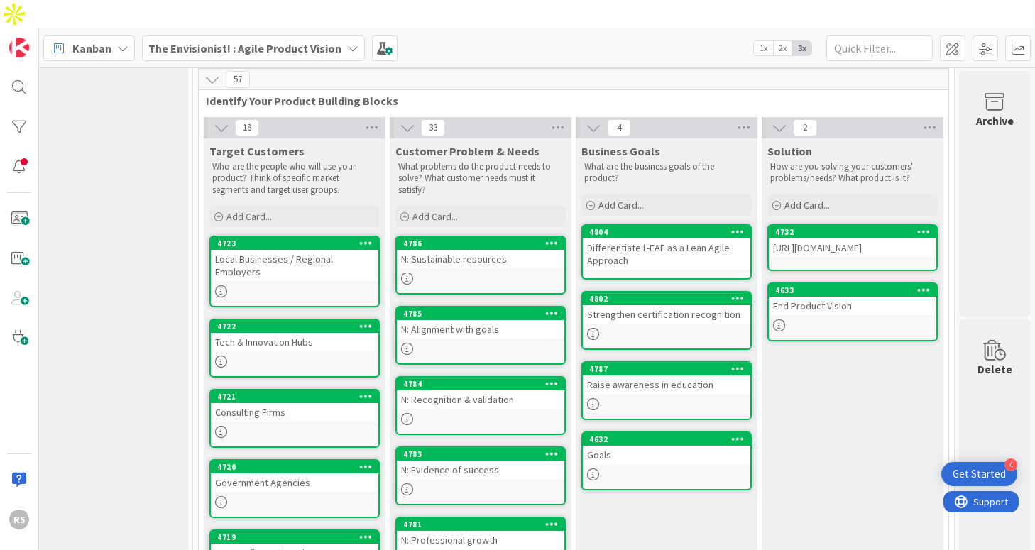
click at [618, 239] on div "Differentiate L-EAF as a Lean Agile Approach" at bounding box center [667, 254] width 168 height 31
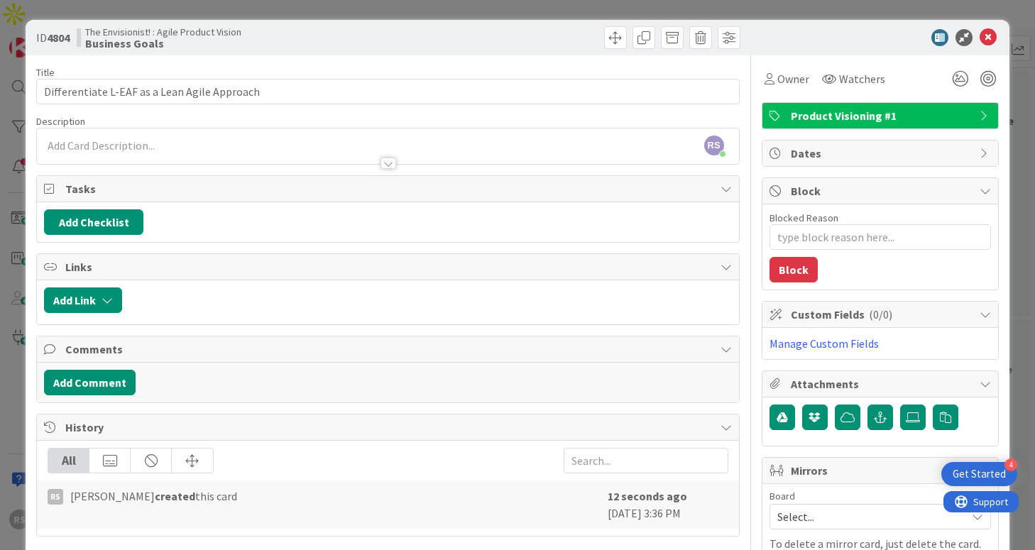
click at [390, 147] on div "RS [PERSON_NAME] just joined" at bounding box center [387, 145] width 701 height 35
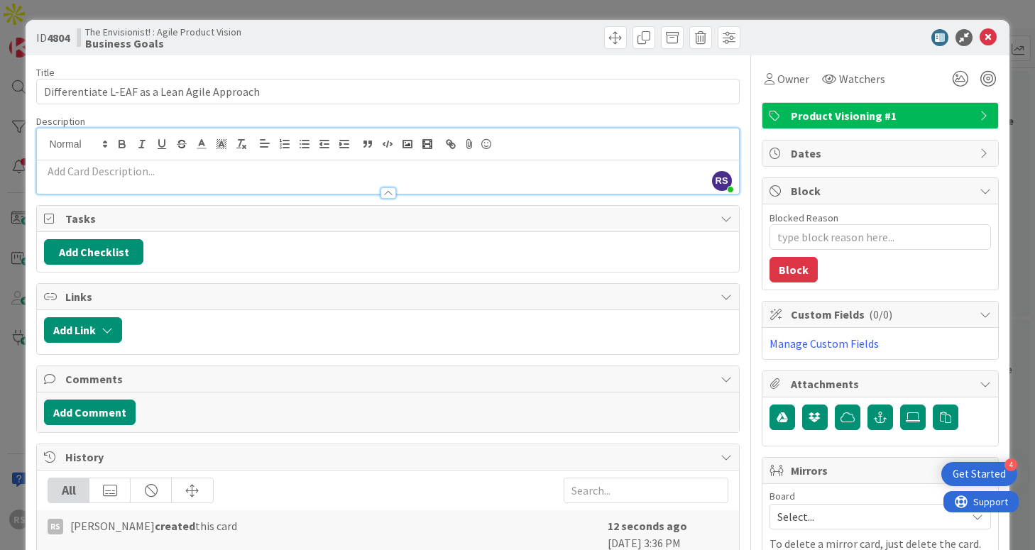
click at [375, 170] on p at bounding box center [387, 171] width 687 height 16
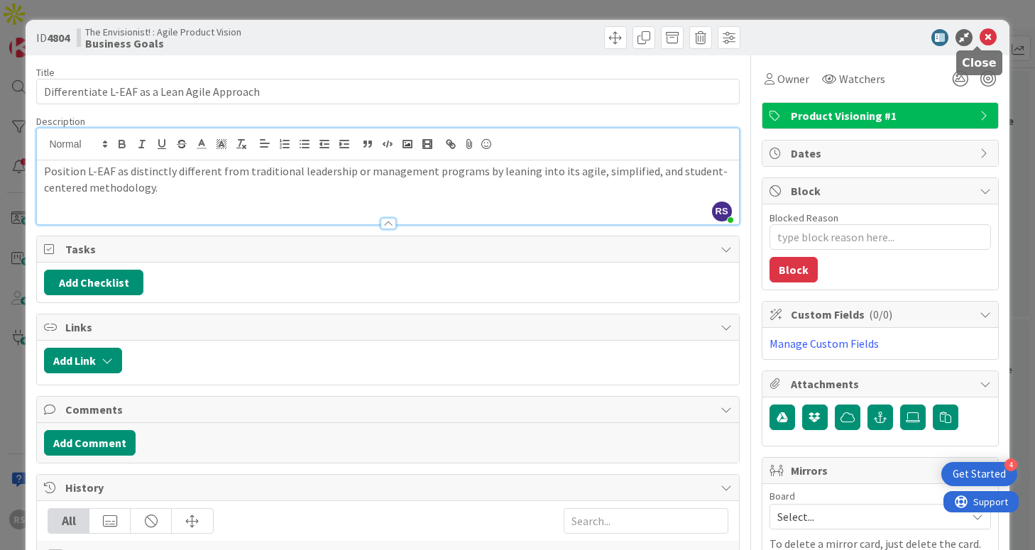
click at [980, 32] on icon at bounding box center [988, 37] width 17 height 17
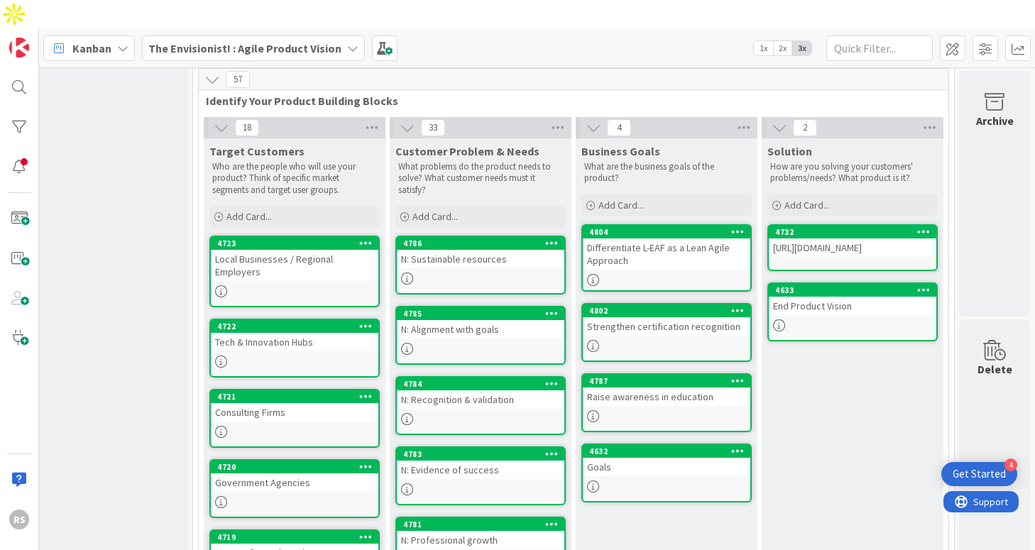
click at [636, 239] on div "Differentiate L-EAF as a Lean Agile Approach" at bounding box center [667, 254] width 168 height 31
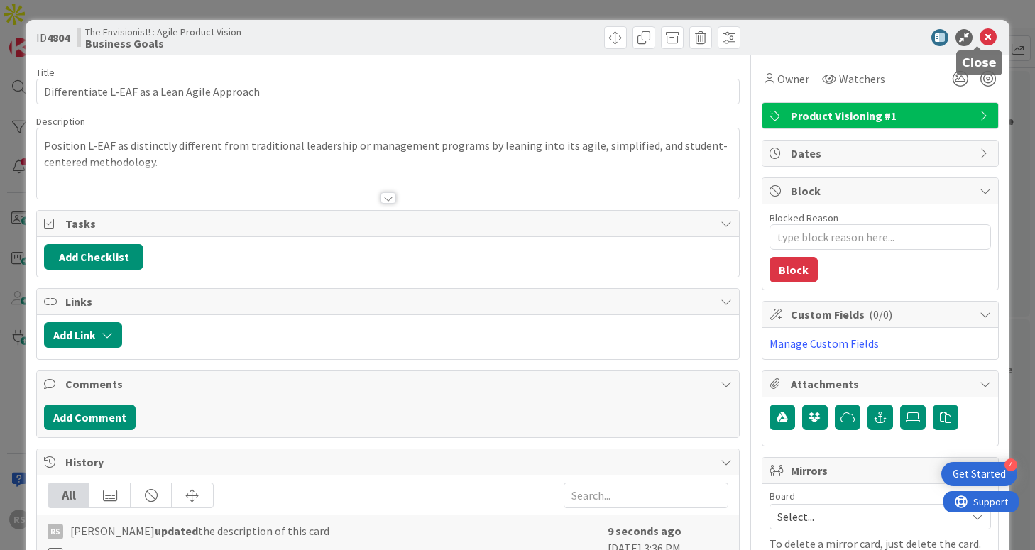
click at [982, 38] on icon at bounding box center [988, 37] width 17 height 17
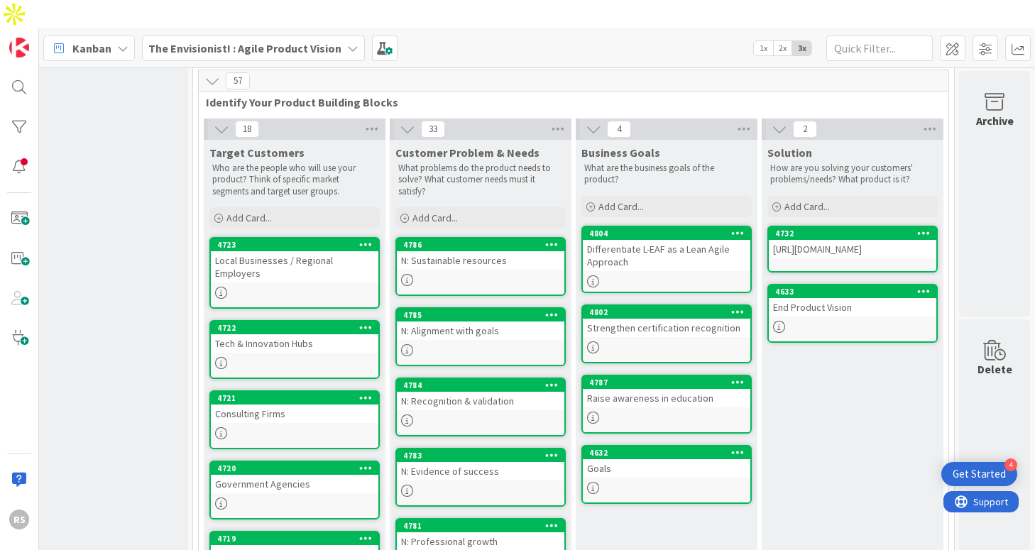
scroll to position [346, 234]
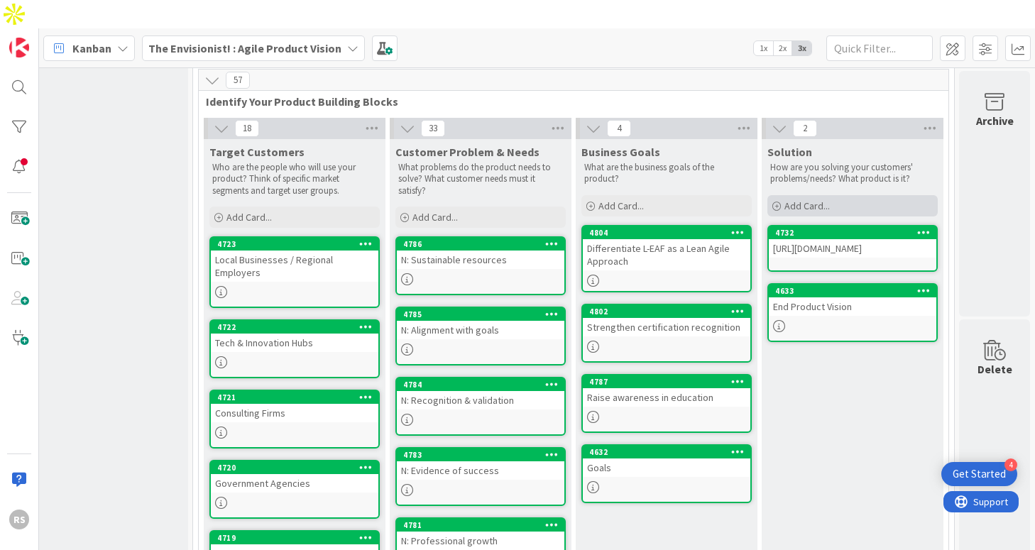
click at [784, 199] on span "Add Card..." at bounding box center [806, 205] width 45 height 13
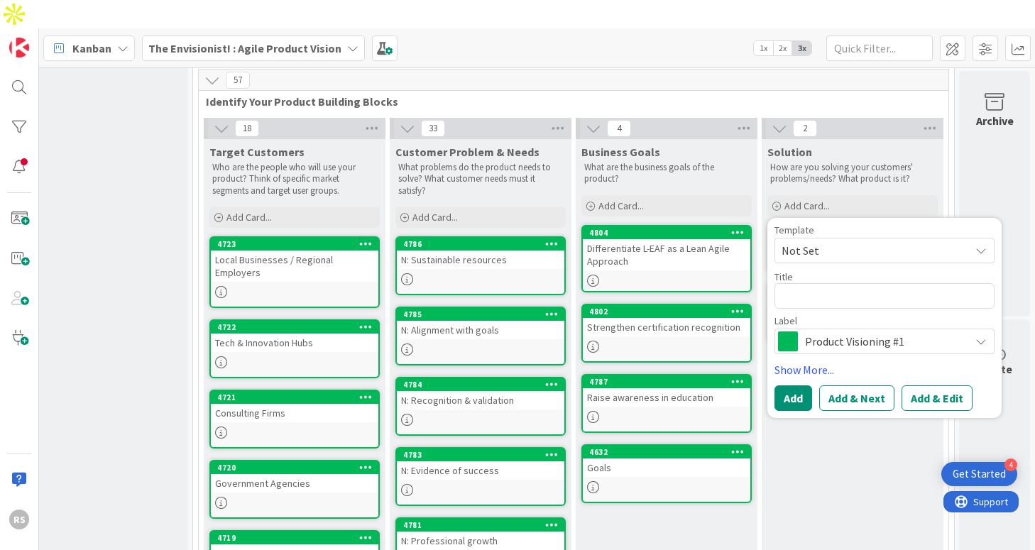
click at [803, 283] on textarea at bounding box center [885, 296] width 220 height 26
type textarea "x"
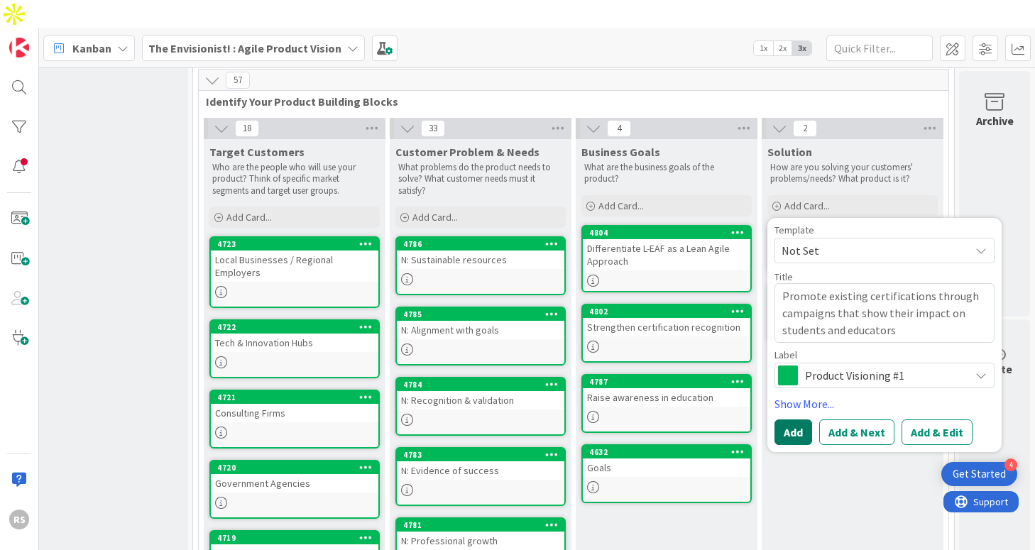
type textarea "Promote existing certifications through campaigns that show their impact on stu…"
click at [782, 420] on button "Add" at bounding box center [794, 433] width 38 height 26
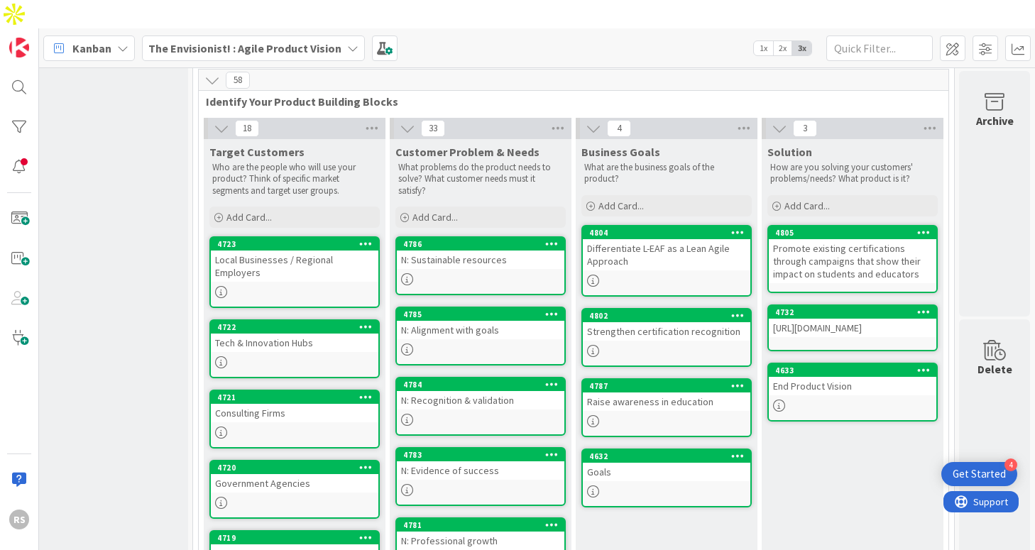
click at [859, 239] on div "Promote existing certifications through campaigns that show their impact on stu…" at bounding box center [853, 261] width 168 height 44
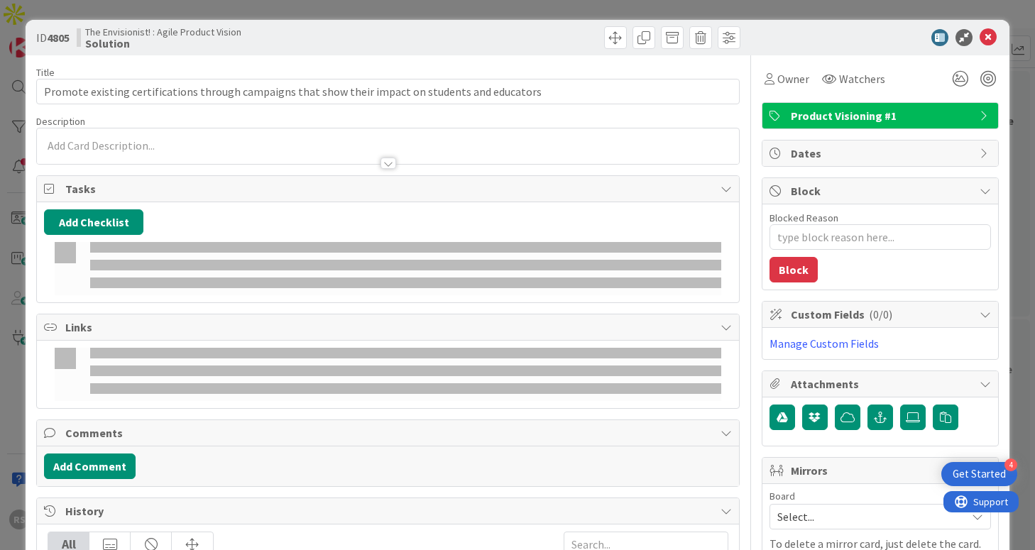
type textarea "x"
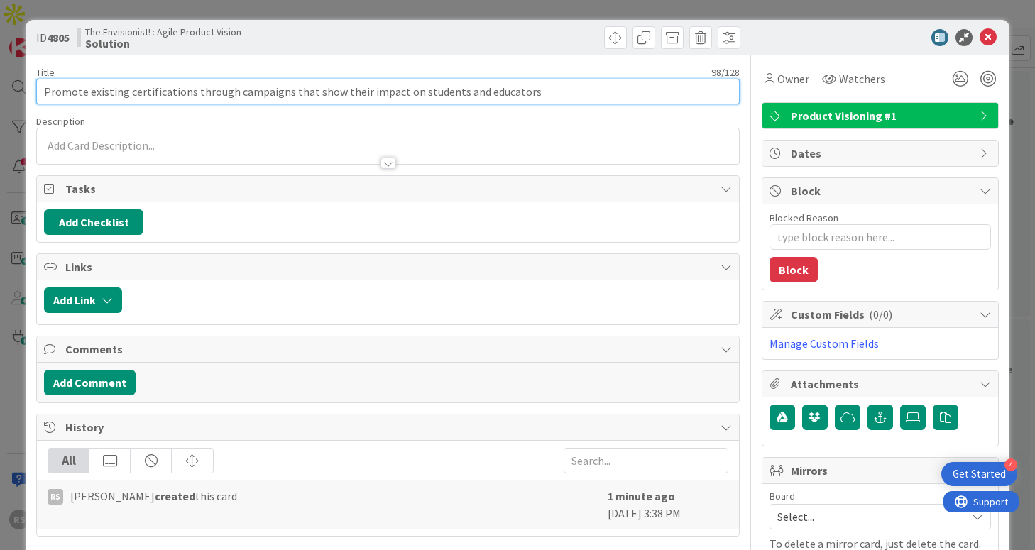
drag, startPoint x: 557, startPoint y: 86, endPoint x: 106, endPoint y: 68, distance: 451.9
click at [106, 68] on div "Title 98 / 128 Promote existing certifications through campaigns that show thei…" at bounding box center [387, 85] width 703 height 38
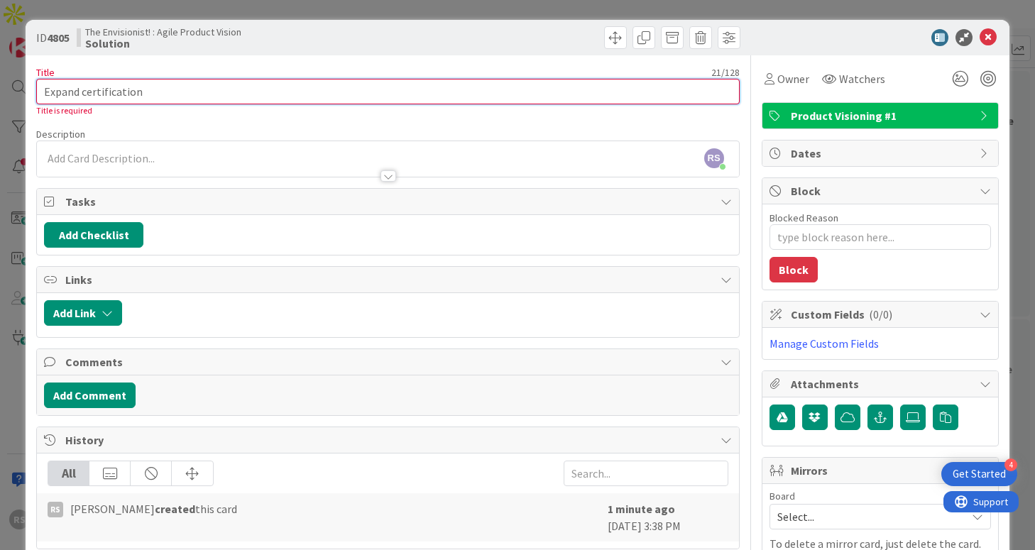
type input "Expand certification c"
type textarea "x"
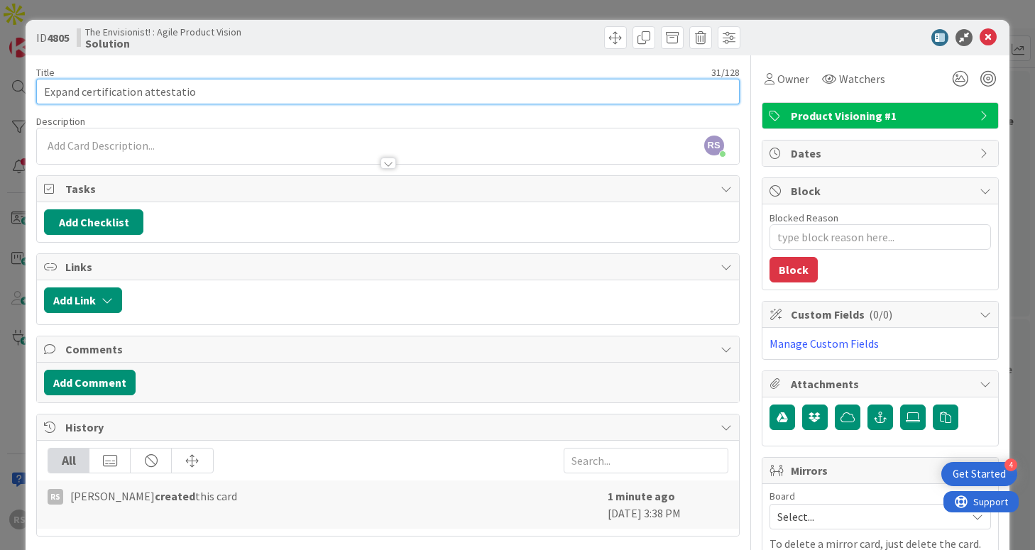
type input "Expand certification attestation"
type textarea "x"
type input "Expand certification attestation"
